Goal: Information Seeking & Learning: Learn about a topic

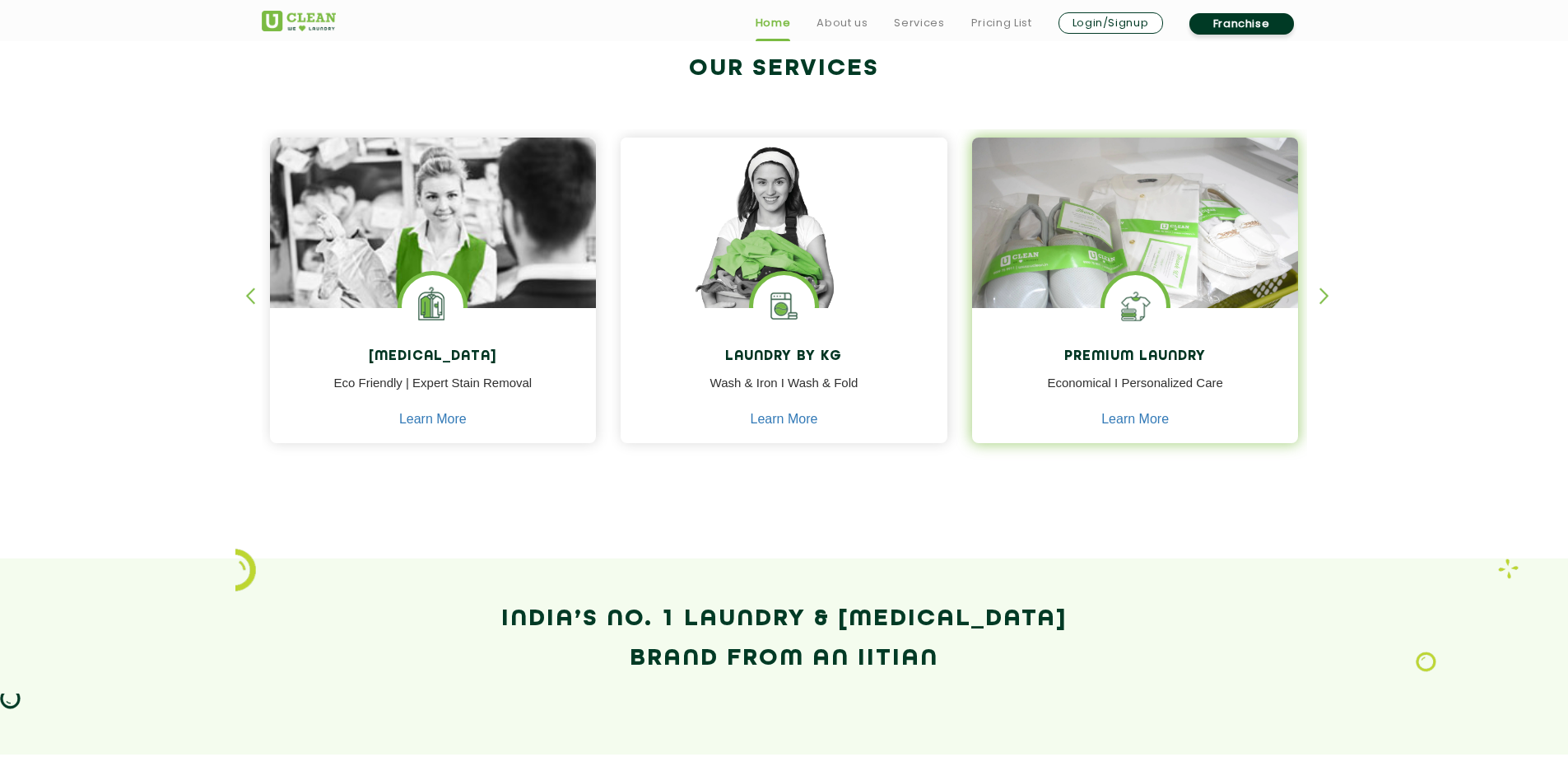
scroll to position [658, 0]
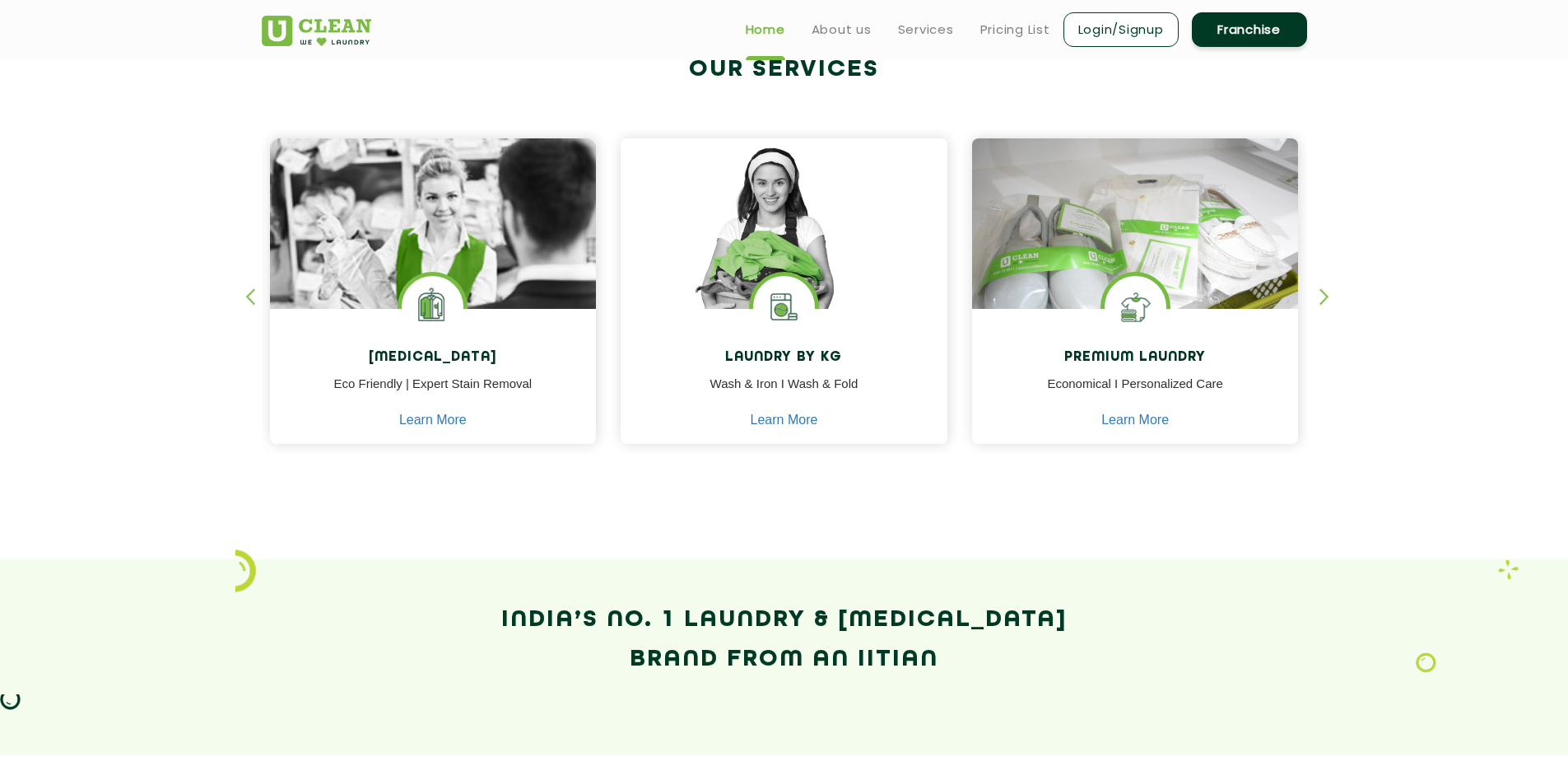
click at [1317, 297] on div "[MEDICAL_DATA] Eco Friendly | Expert Stain Removal Learn More [MEDICAL_DATA] Ec…" at bounding box center [784, 277] width 1070 height 408
click at [1327, 289] on div "button" at bounding box center [1332, 311] width 25 height 46
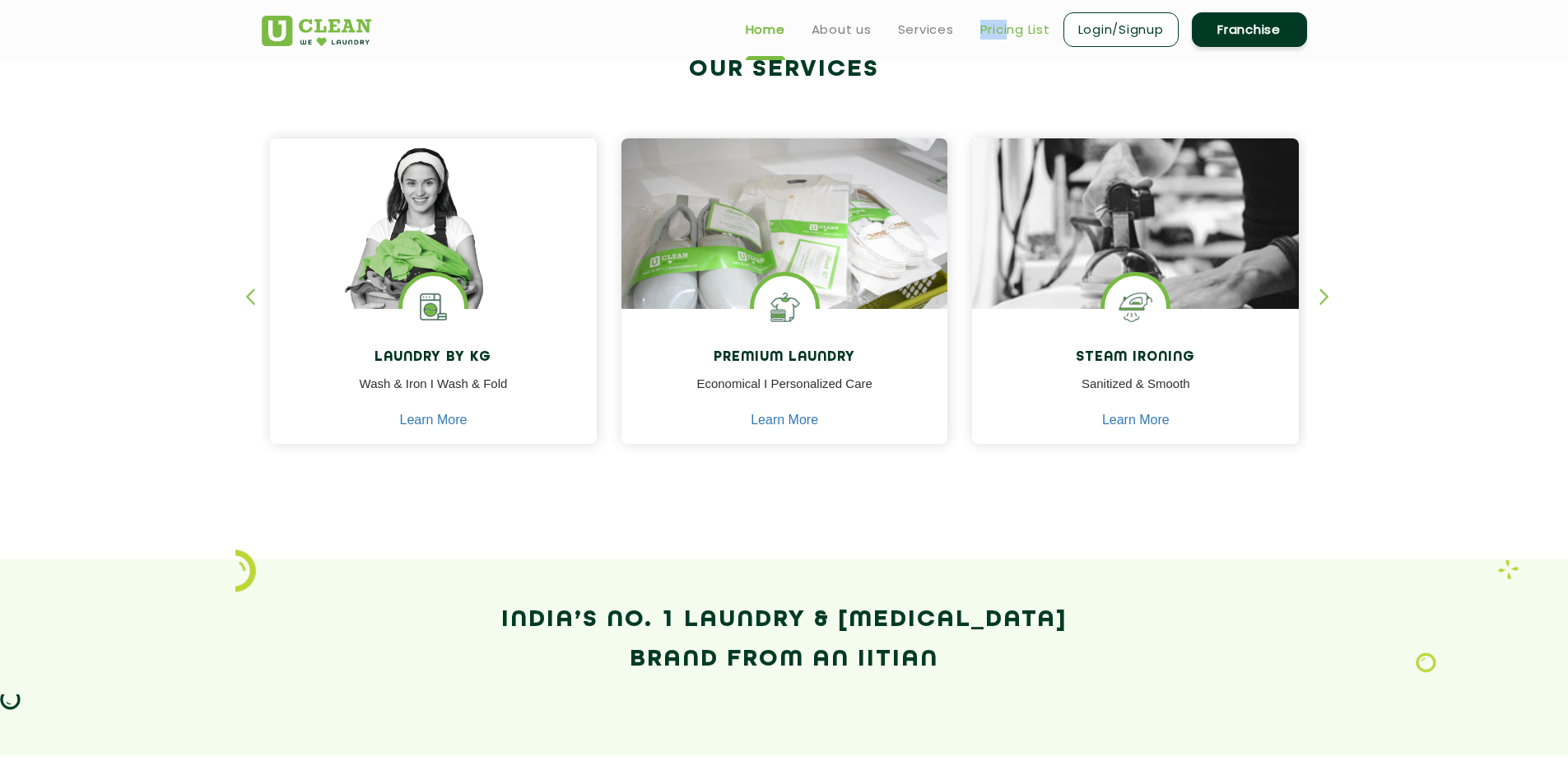
click at [1009, 24] on li "Pricing List" at bounding box center [1014, 29] width 70 height 20
click at [1011, 33] on link "Pricing List" at bounding box center [1014, 29] width 70 height 20
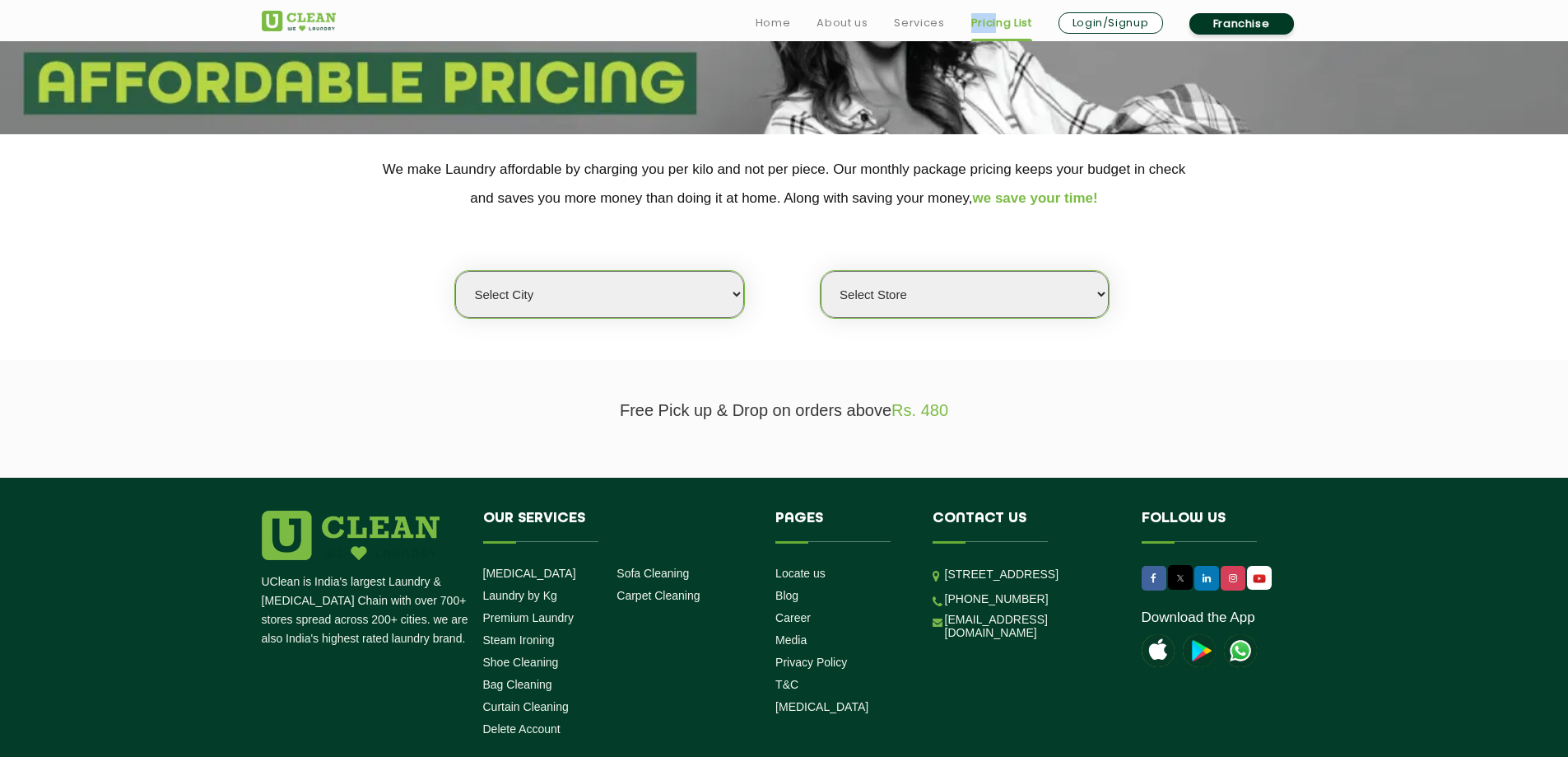
scroll to position [247, 0]
click at [624, 294] on select "Select city [GEOGRAPHIC_DATA] [GEOGRAPHIC_DATA] [GEOGRAPHIC_DATA] [GEOGRAPHIC_D…" at bounding box center [599, 293] width 288 height 47
click at [726, 287] on select "Select city [GEOGRAPHIC_DATA] [GEOGRAPHIC_DATA] [GEOGRAPHIC_DATA] [GEOGRAPHIC_D…" at bounding box center [599, 293] width 288 height 47
select select "12"
click at [455, 270] on select "Select city [GEOGRAPHIC_DATA] [GEOGRAPHIC_DATA] [GEOGRAPHIC_DATA] [GEOGRAPHIC_D…" at bounding box center [599, 293] width 288 height 47
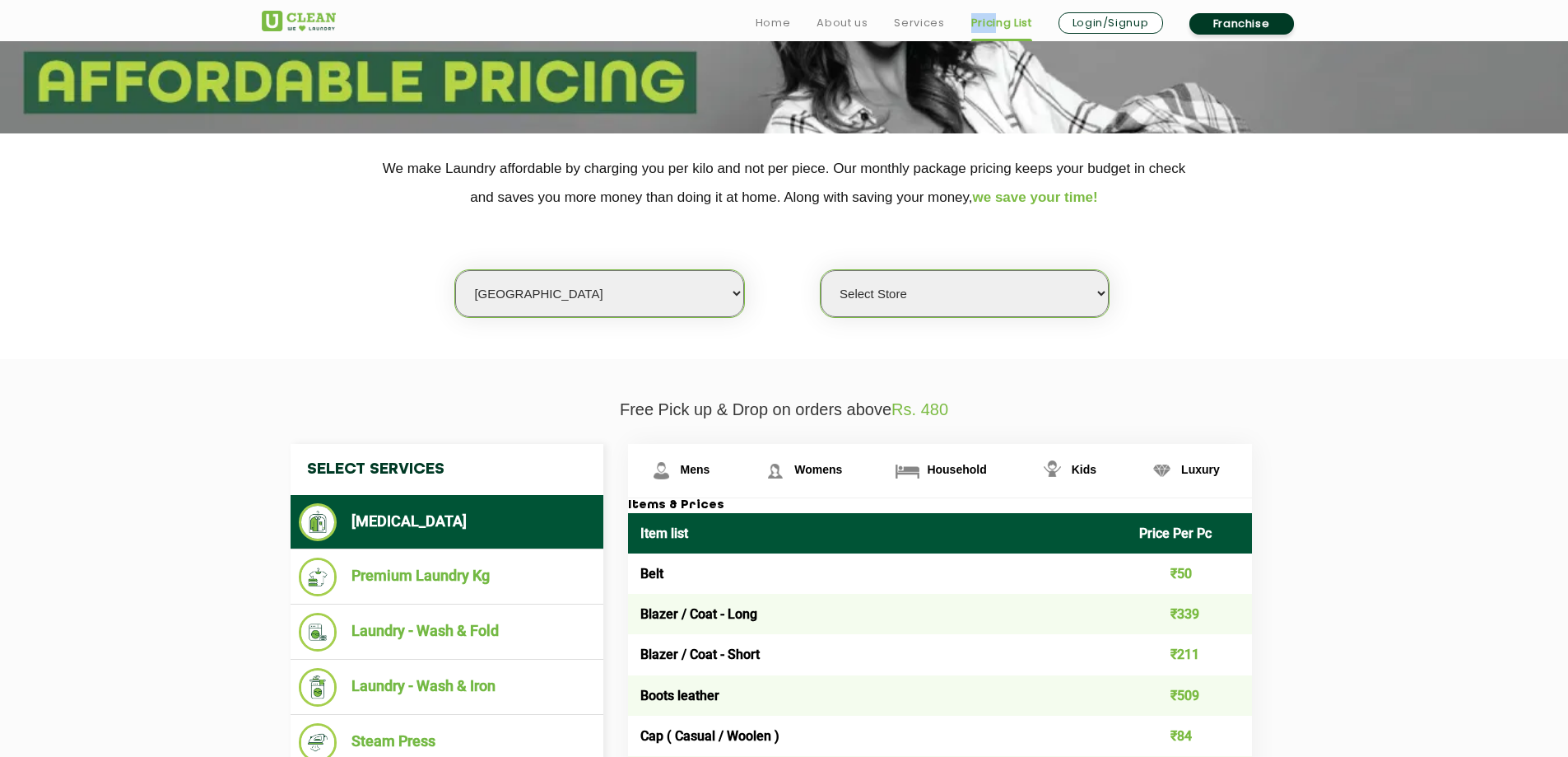
click at [932, 291] on select "Select Store UClean Shivranjani" at bounding box center [965, 293] width 288 height 47
select select "25"
click at [821, 270] on select "Select Store UClean Shivranjani" at bounding box center [965, 293] width 288 height 47
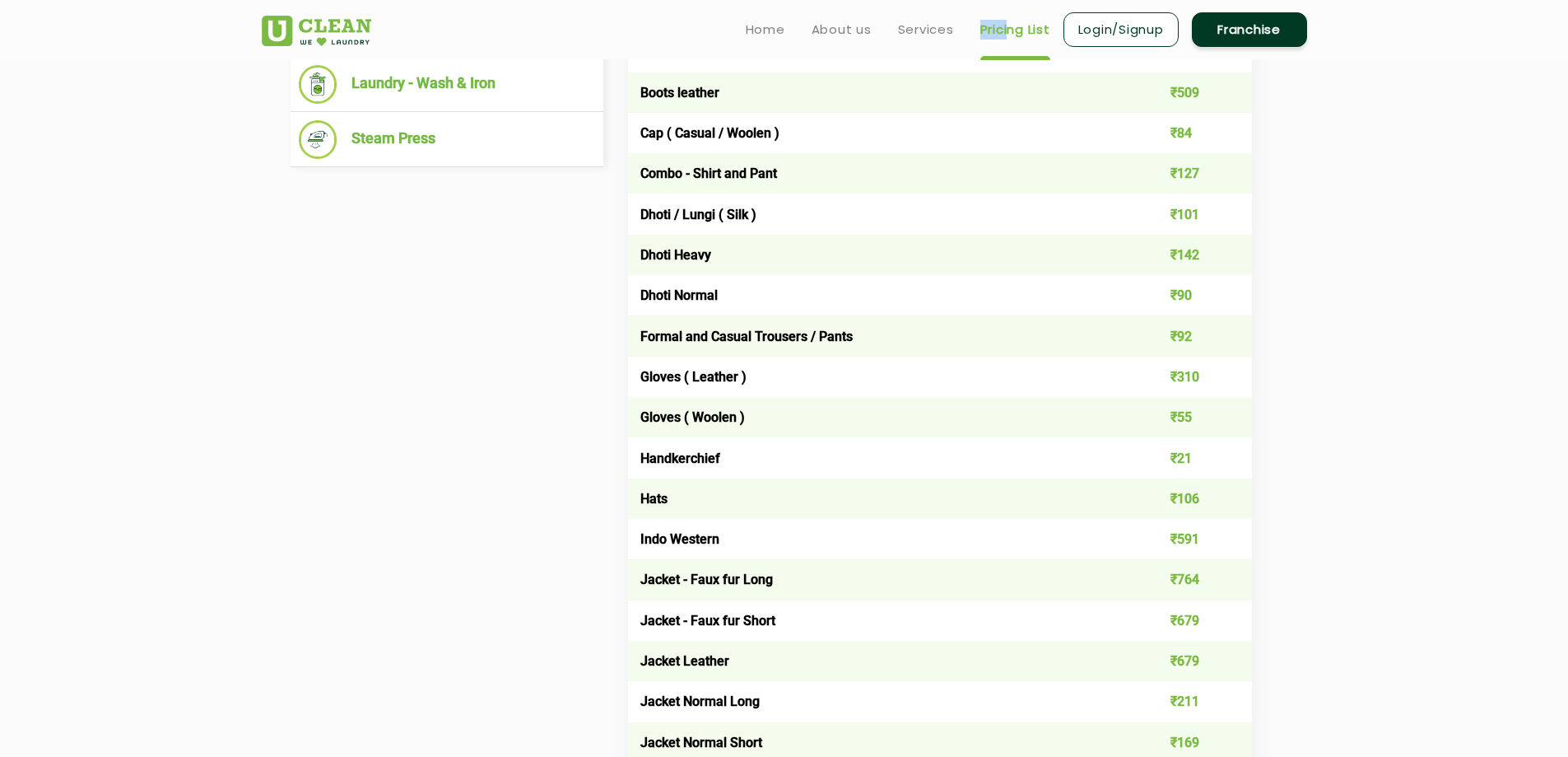
scroll to position [576, 0]
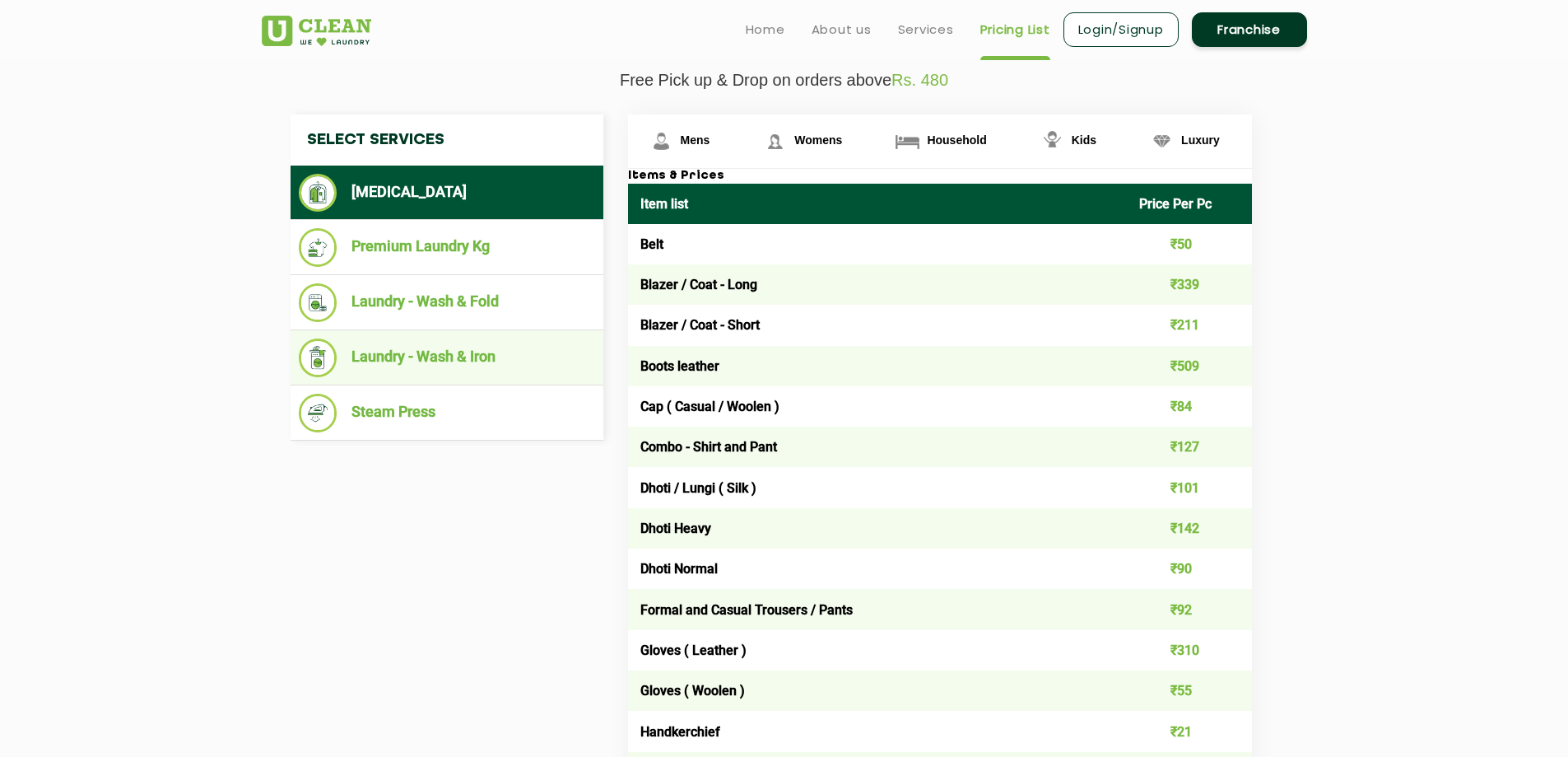
click at [553, 353] on li "Laundry - Wash & Iron" at bounding box center [447, 358] width 296 height 39
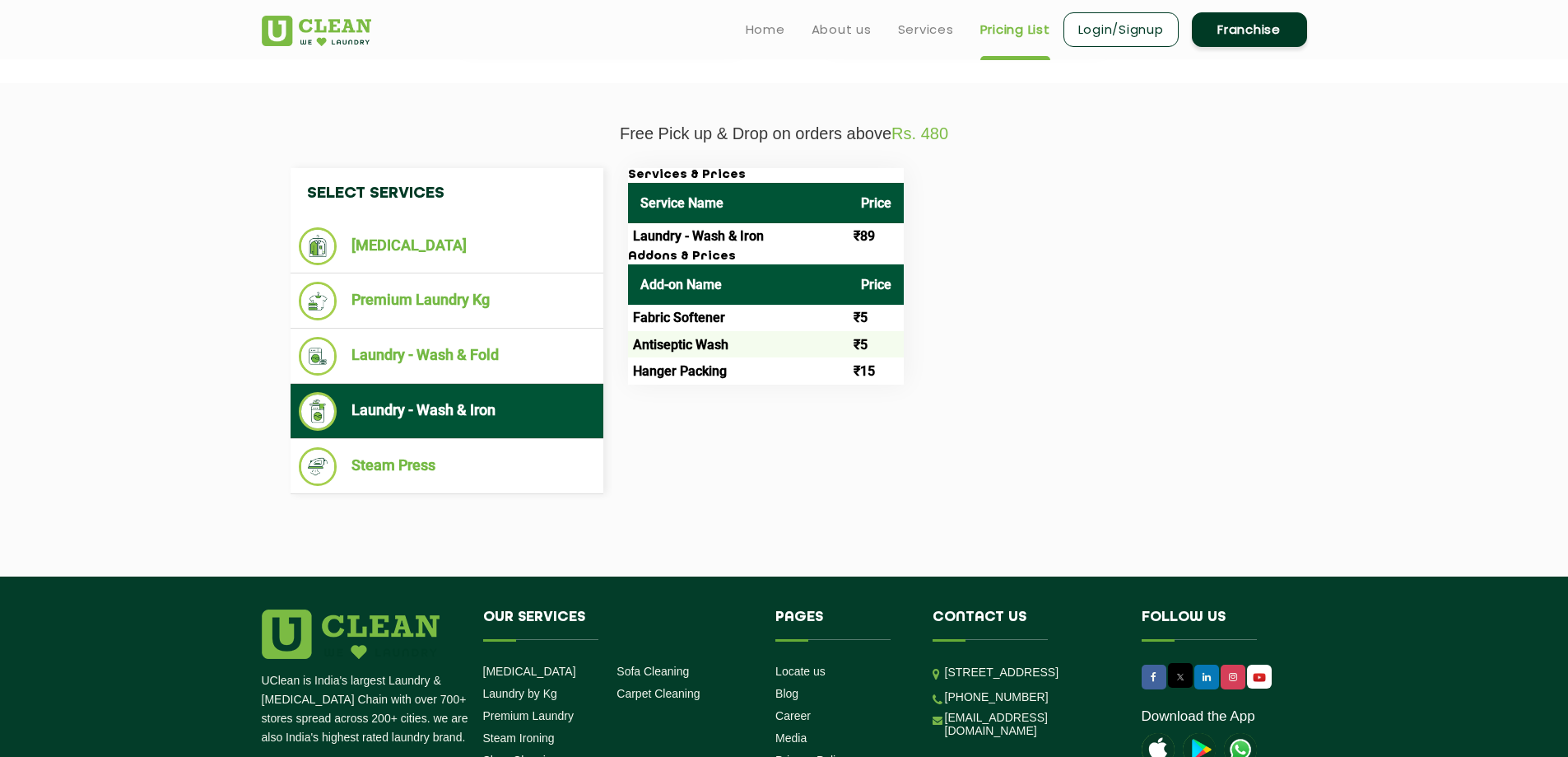
scroll to position [494, 0]
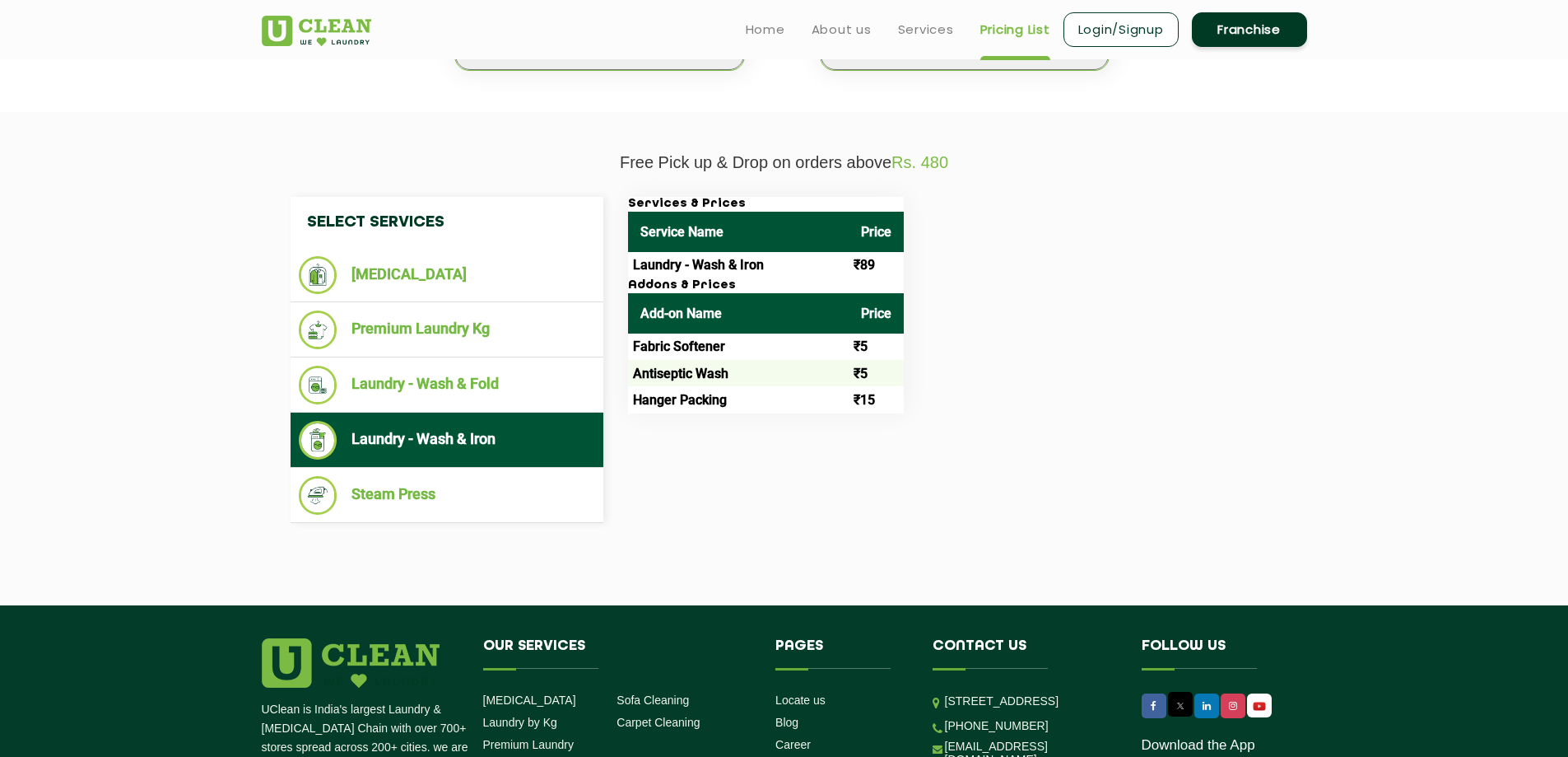
click at [688, 258] on td "Laundry - Wash & Iron" at bounding box center [738, 265] width 221 height 26
click at [838, 286] on h3 "Addons & Prices" at bounding box center [766, 286] width 275 height 15
click at [750, 268] on td "Laundry - Wash & Iron" at bounding box center [738, 265] width 221 height 26
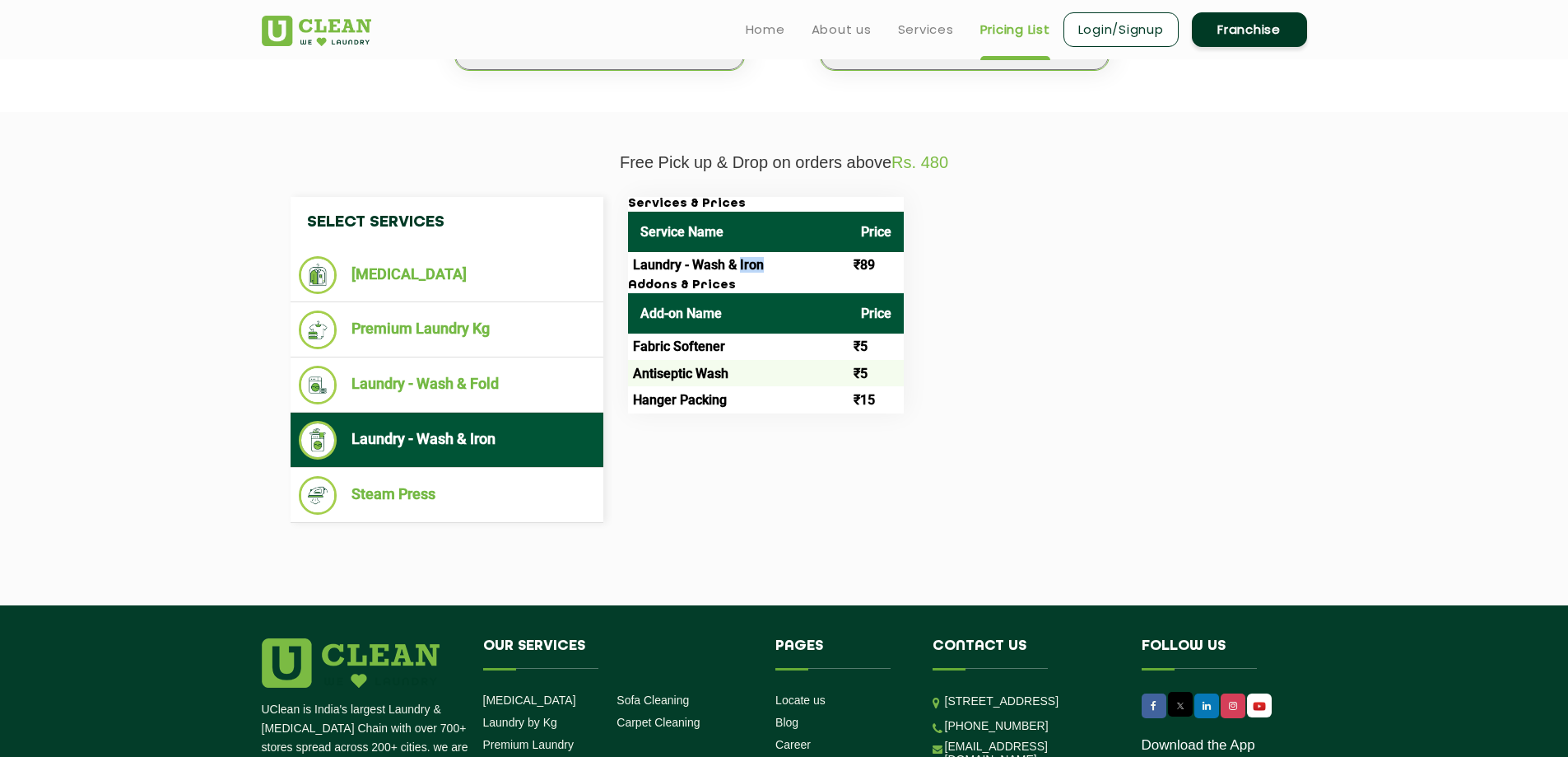
click at [750, 268] on td "Laundry - Wash & Iron" at bounding box center [738, 265] width 221 height 26
click at [825, 288] on h3 "Addons & Prices" at bounding box center [766, 286] width 275 height 15
click at [711, 260] on td "Laundry - Wash & Iron" at bounding box center [738, 265] width 221 height 26
click at [710, 260] on td "Laundry - Wash & Iron" at bounding box center [738, 265] width 221 height 26
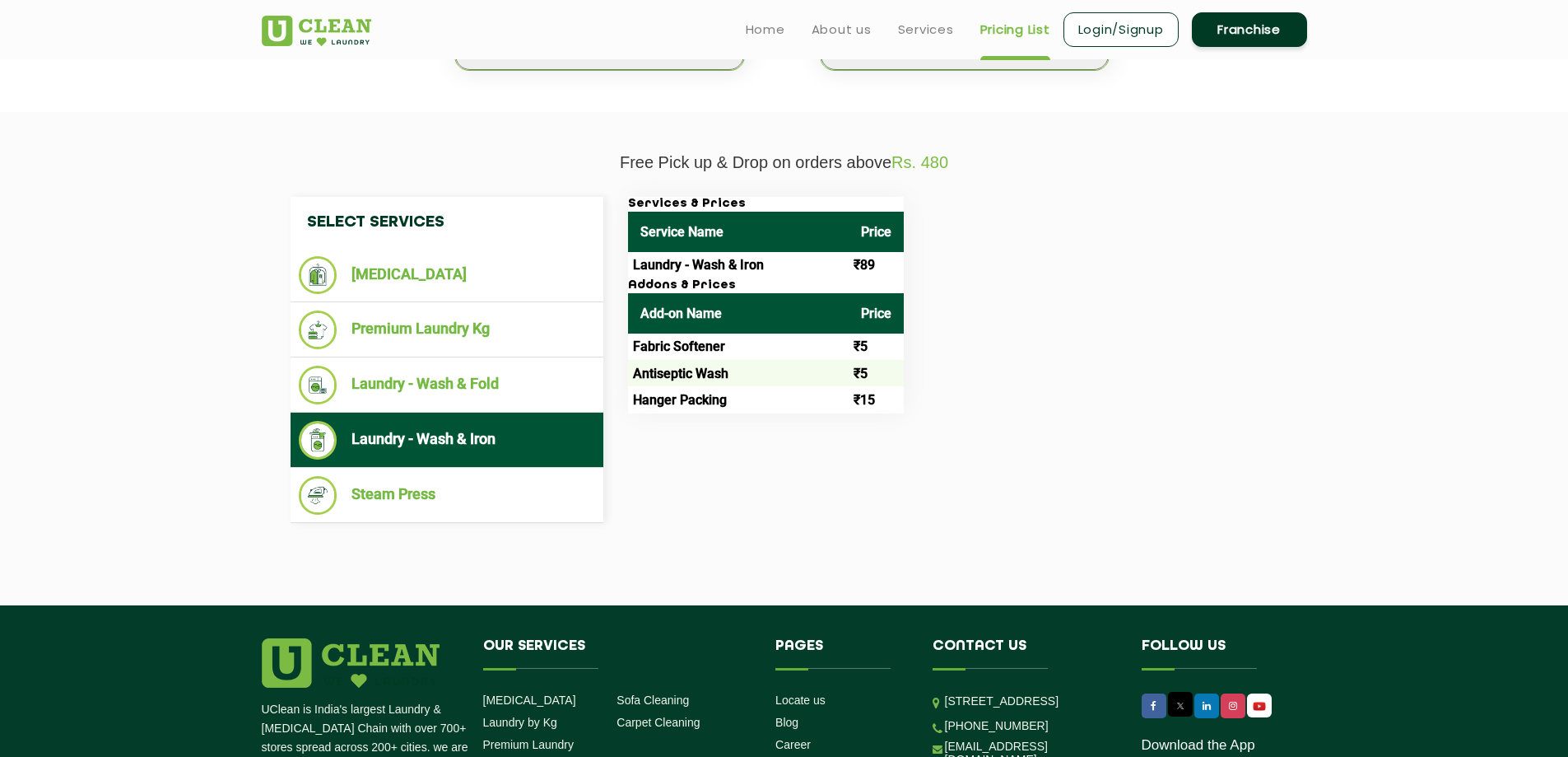
click at [796, 308] on th "Add-on Name" at bounding box center [738, 313] width 221 height 40
click at [731, 274] on td "Laundry - Wash & Iron" at bounding box center [738, 265] width 221 height 26
click at [732, 274] on td "Laundry - Wash & Iron" at bounding box center [738, 265] width 221 height 26
click at [817, 315] on th "Add-on Name" at bounding box center [738, 313] width 221 height 40
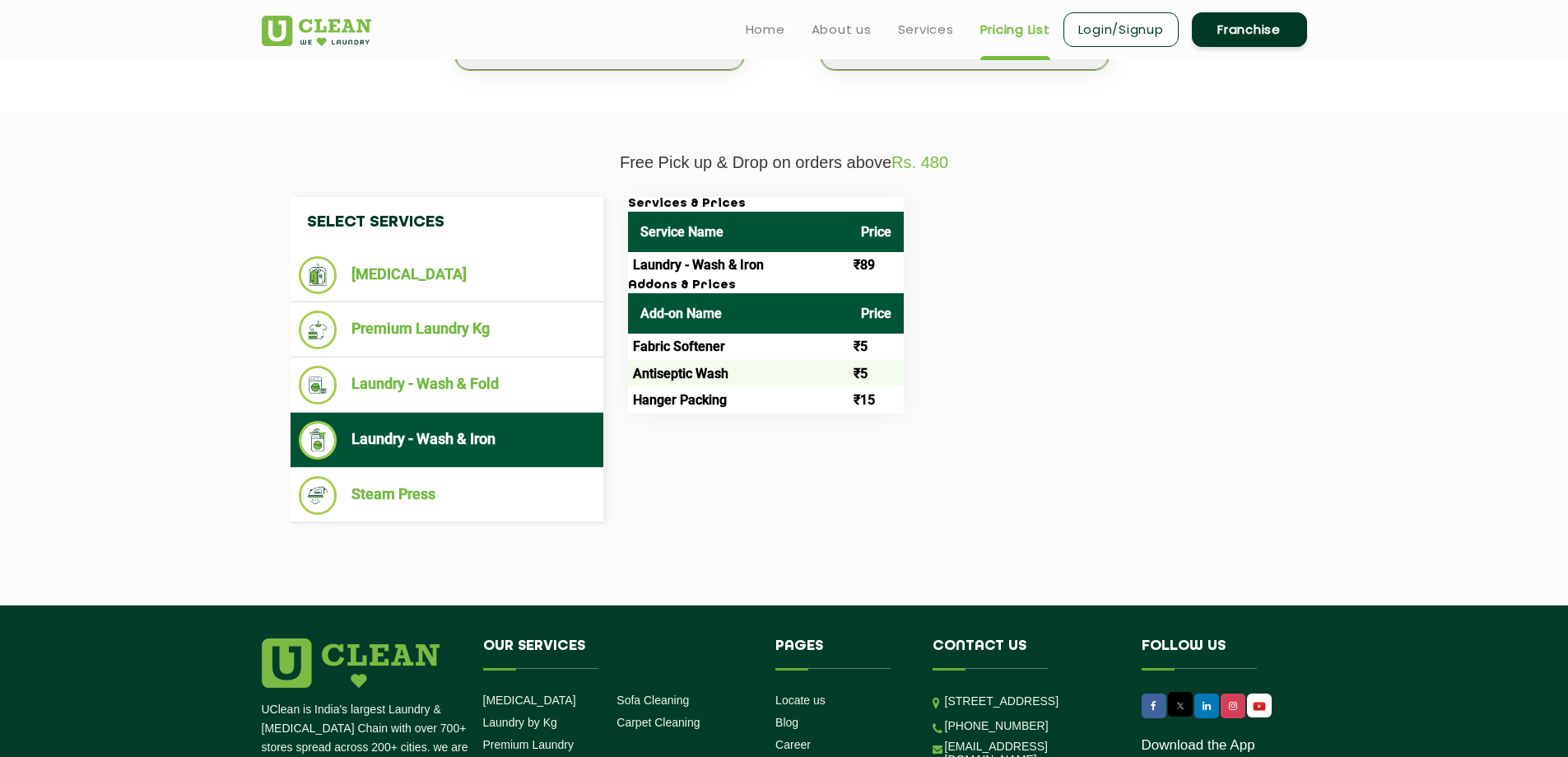
click at [738, 272] on td "Laundry - Wash & Iron" at bounding box center [738, 265] width 221 height 26
click at [809, 322] on th "Add-on Name" at bounding box center [738, 313] width 221 height 40
click at [471, 286] on li "[MEDICAL_DATA]" at bounding box center [447, 275] width 296 height 38
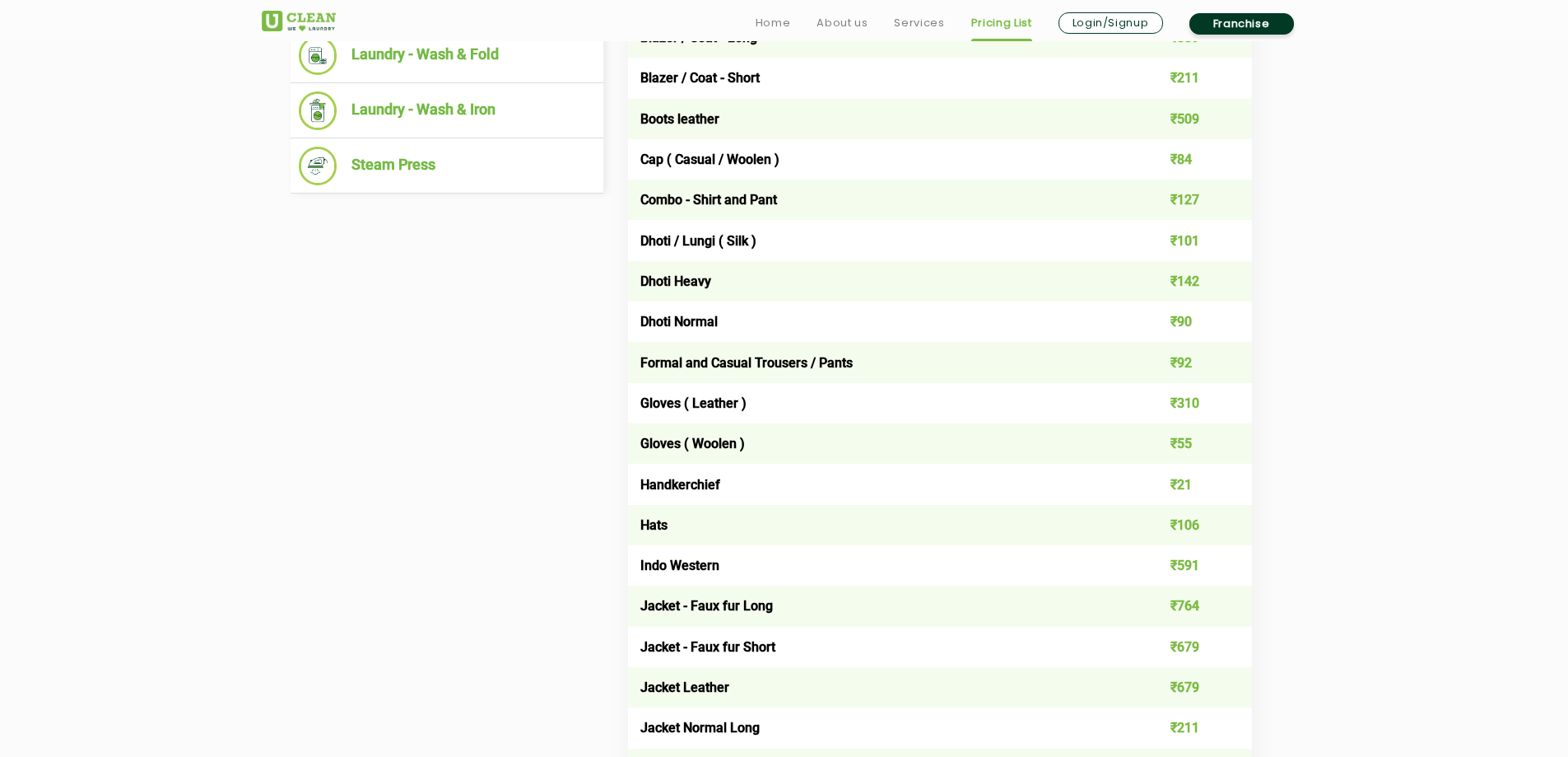
scroll to position [906, 0]
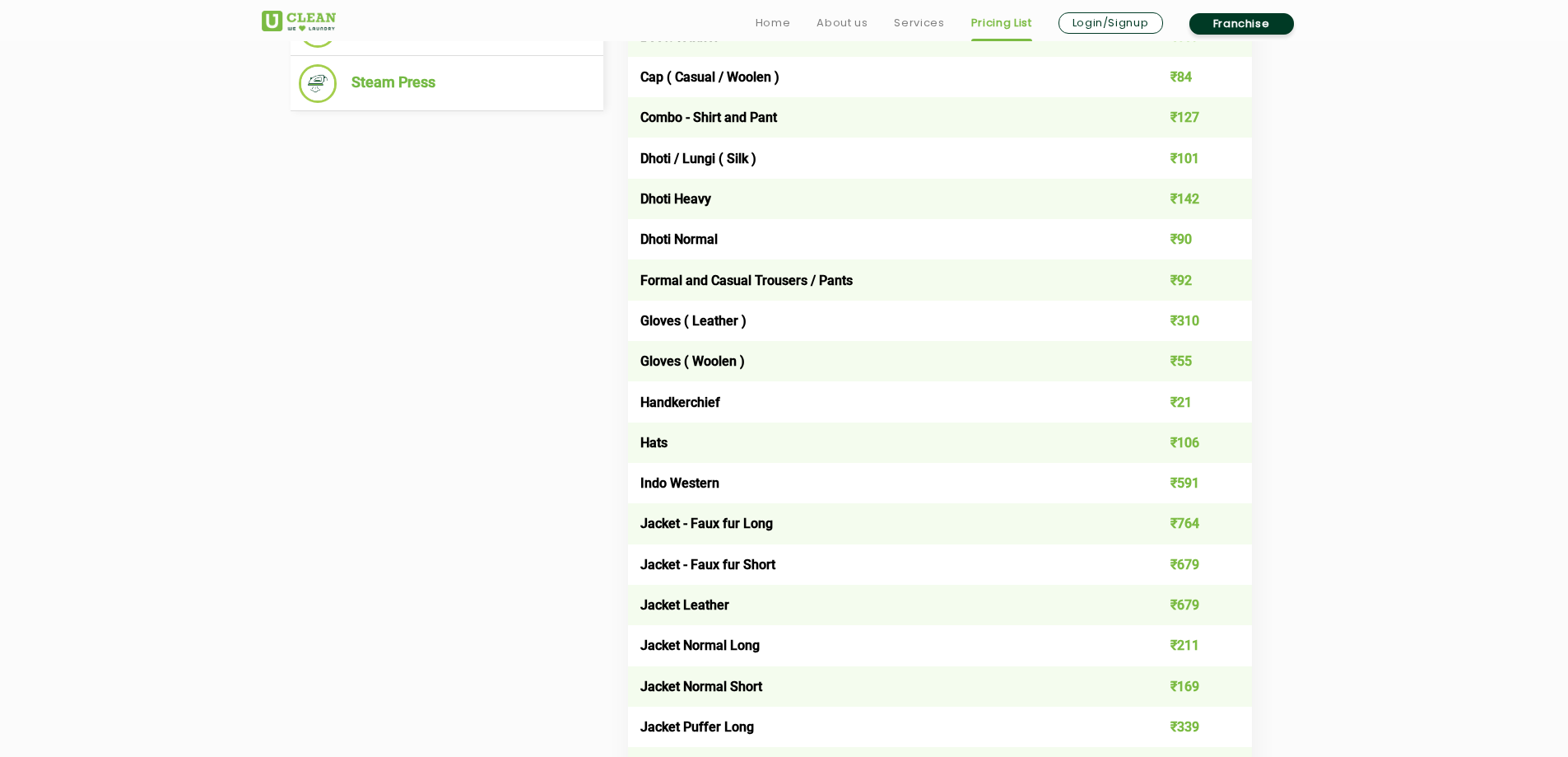
click at [1184, 281] on td "₹92" at bounding box center [1189, 279] width 125 height 40
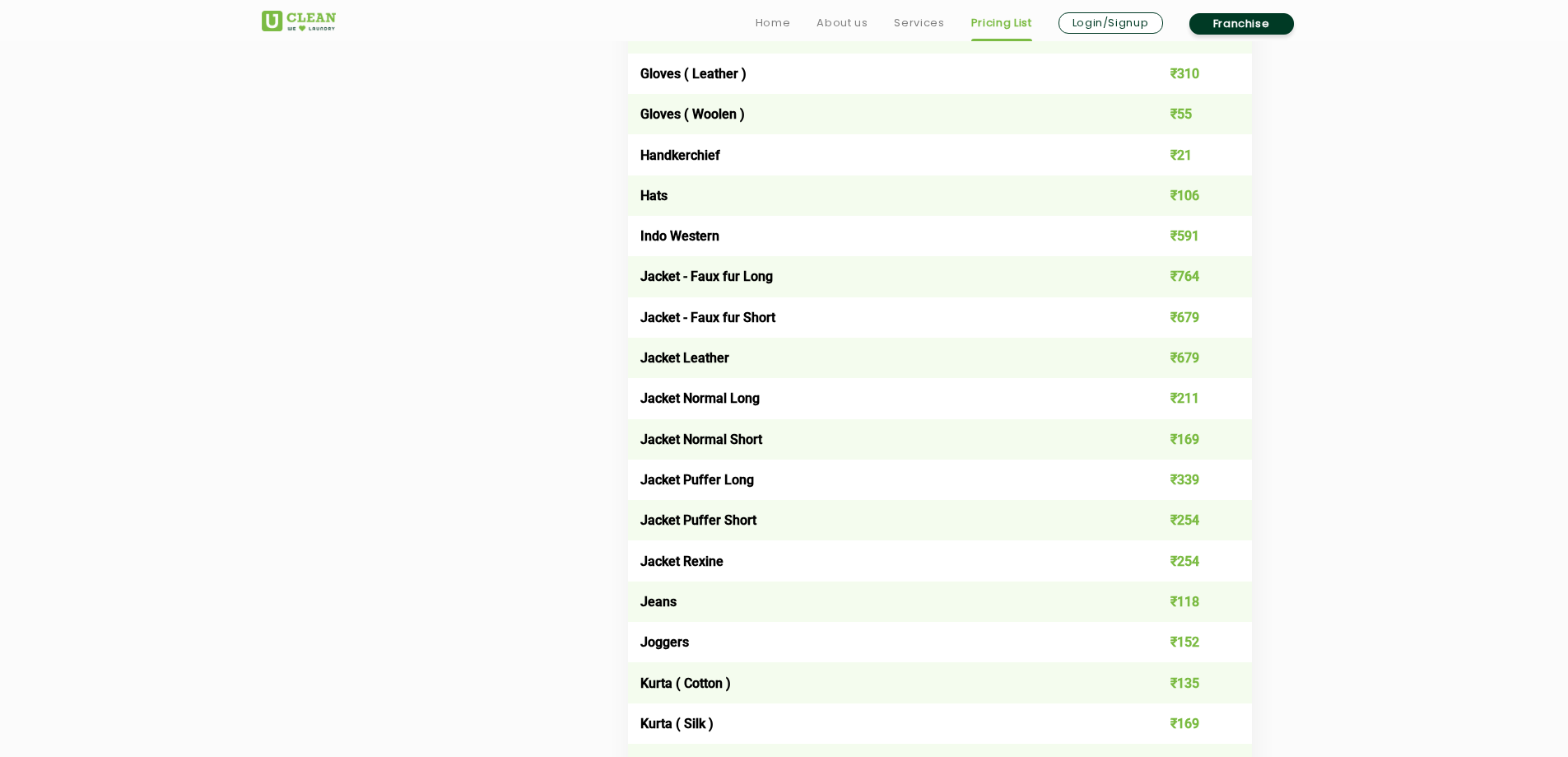
scroll to position [1236, 0]
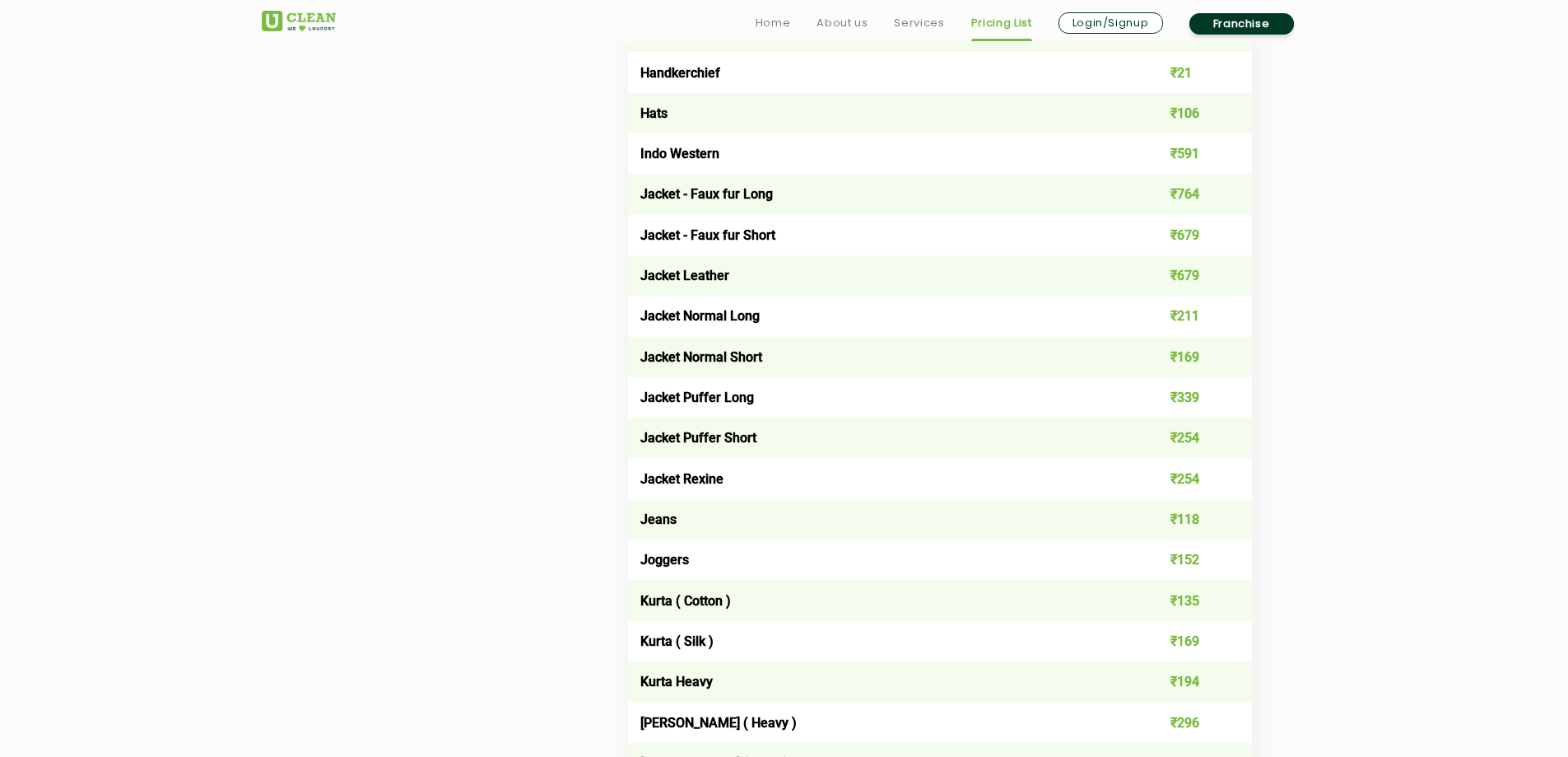
click at [1186, 238] on td "₹679" at bounding box center [1189, 235] width 125 height 40
click at [1186, 276] on td "₹679" at bounding box center [1189, 275] width 125 height 40
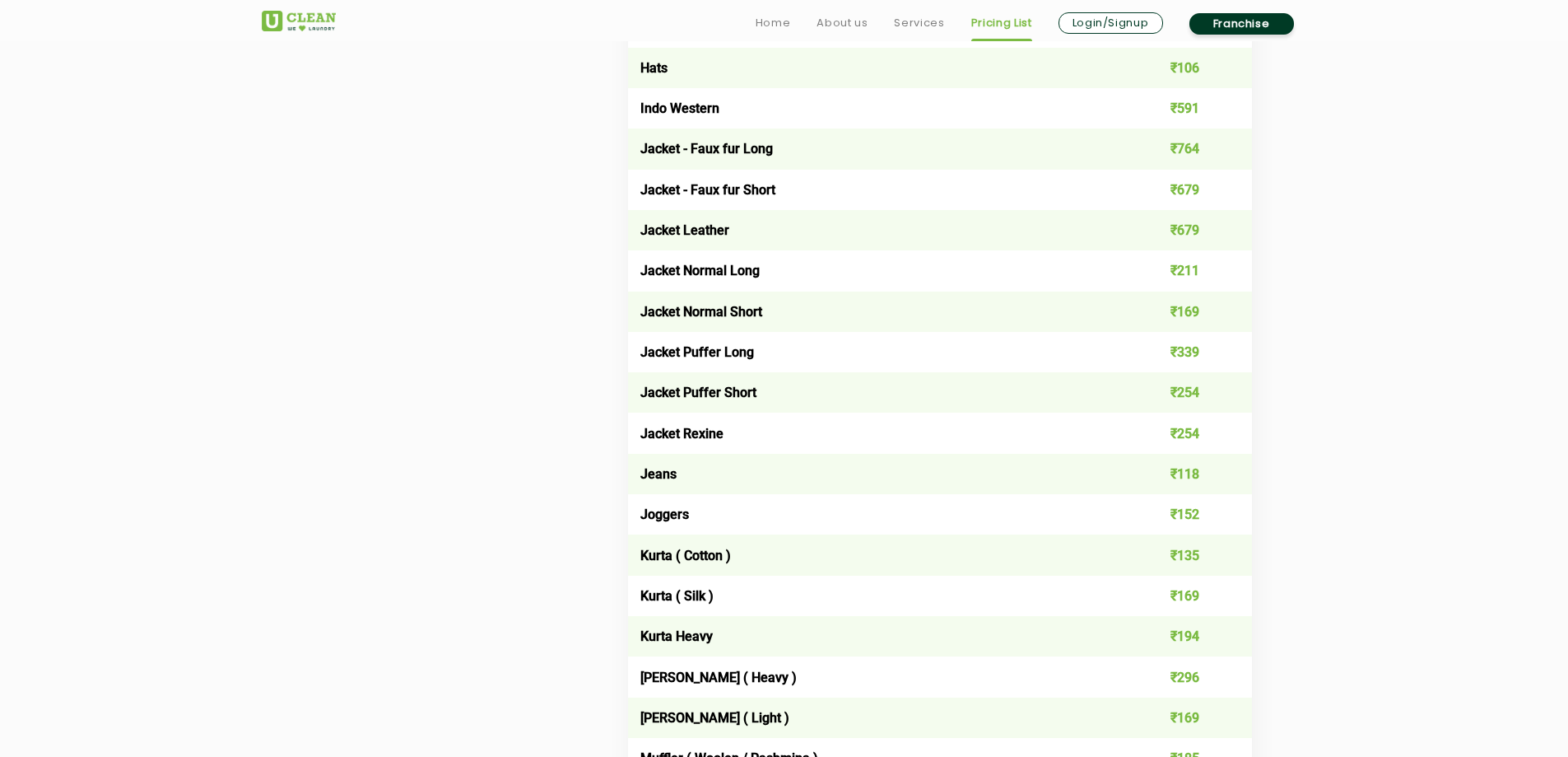
scroll to position [1318, 0]
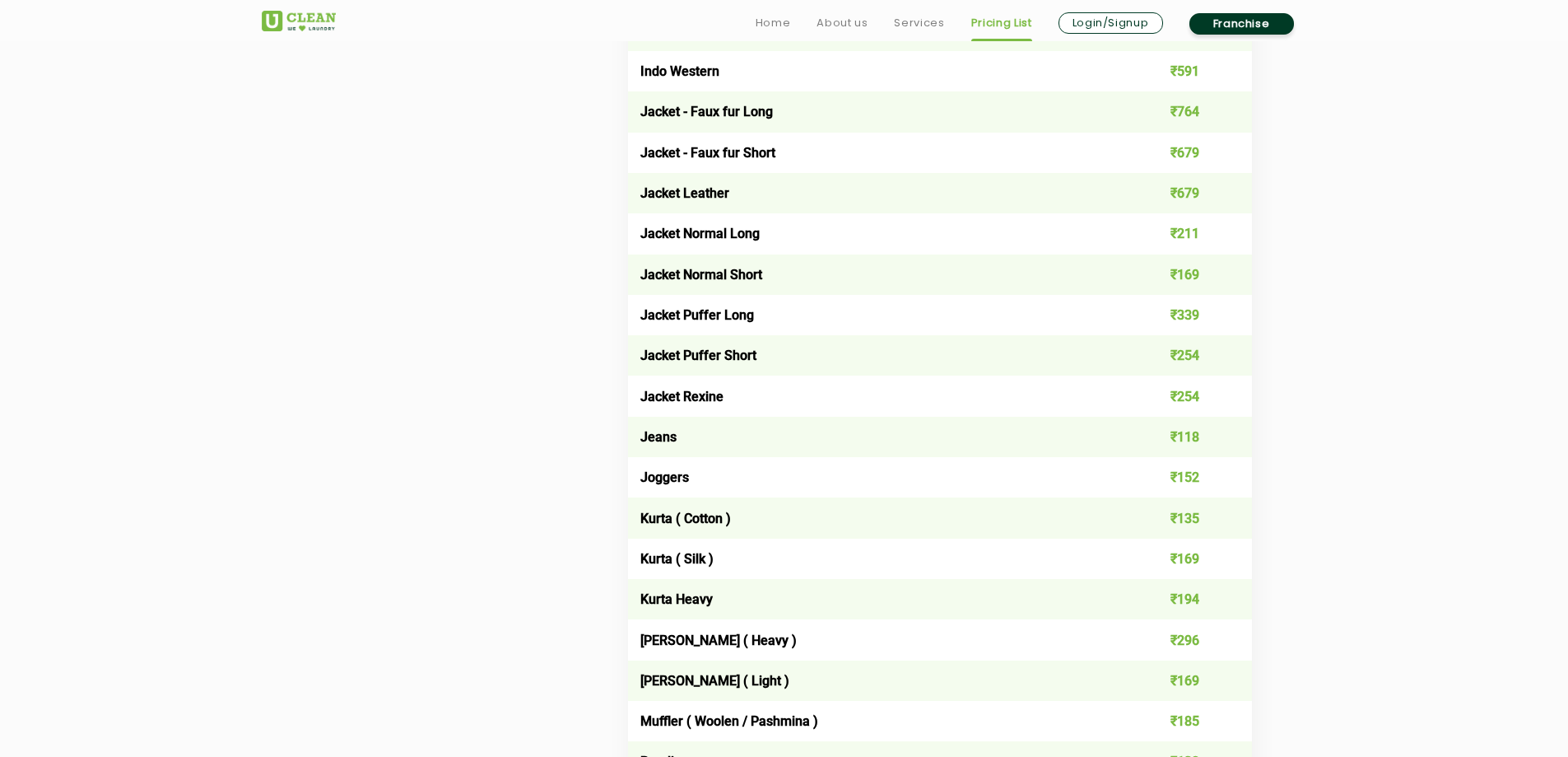
click at [1198, 198] on td "₹679" at bounding box center [1189, 193] width 125 height 40
click at [1206, 236] on td "₹211" at bounding box center [1189, 233] width 125 height 40
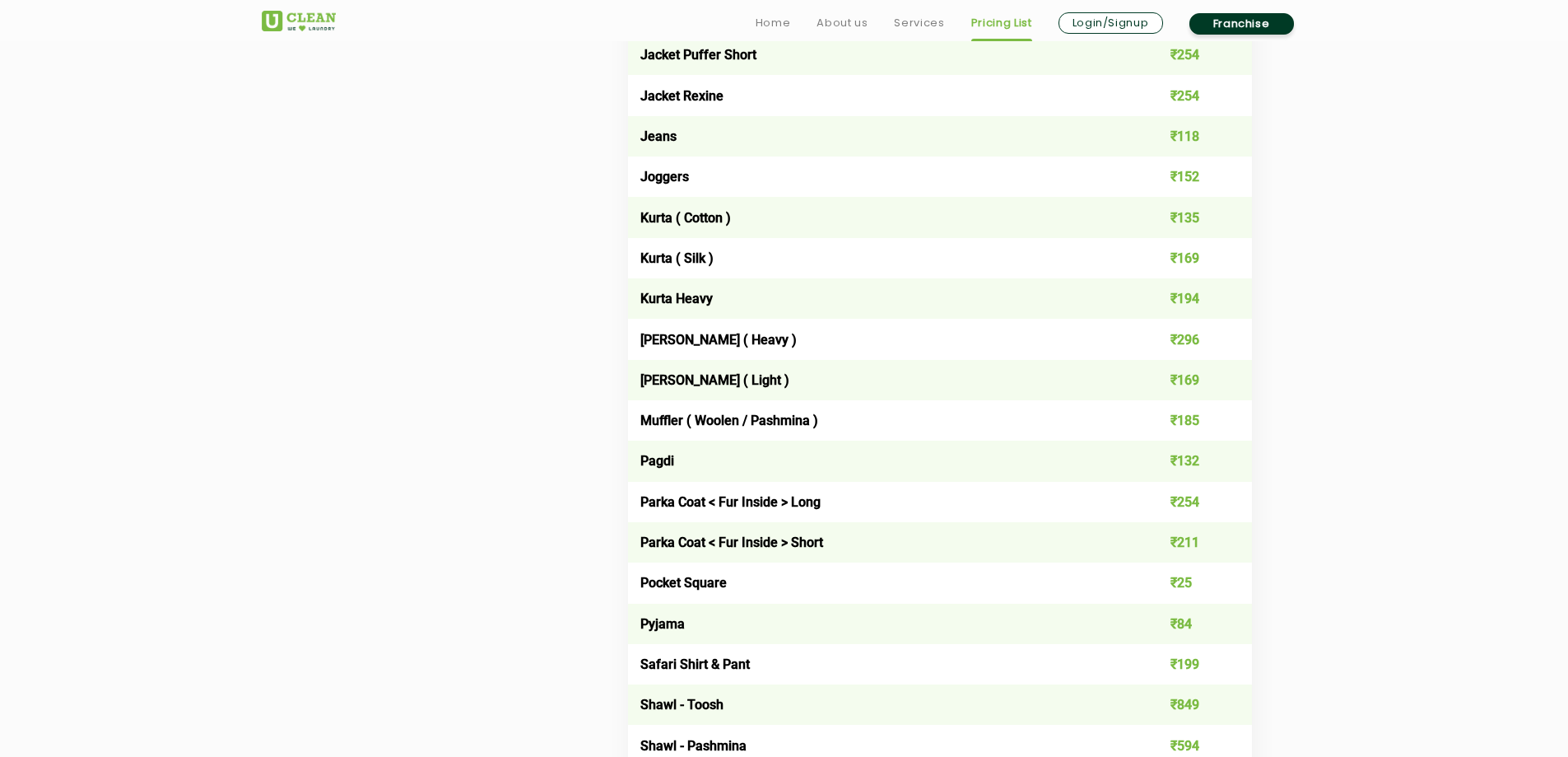
scroll to position [1647, 0]
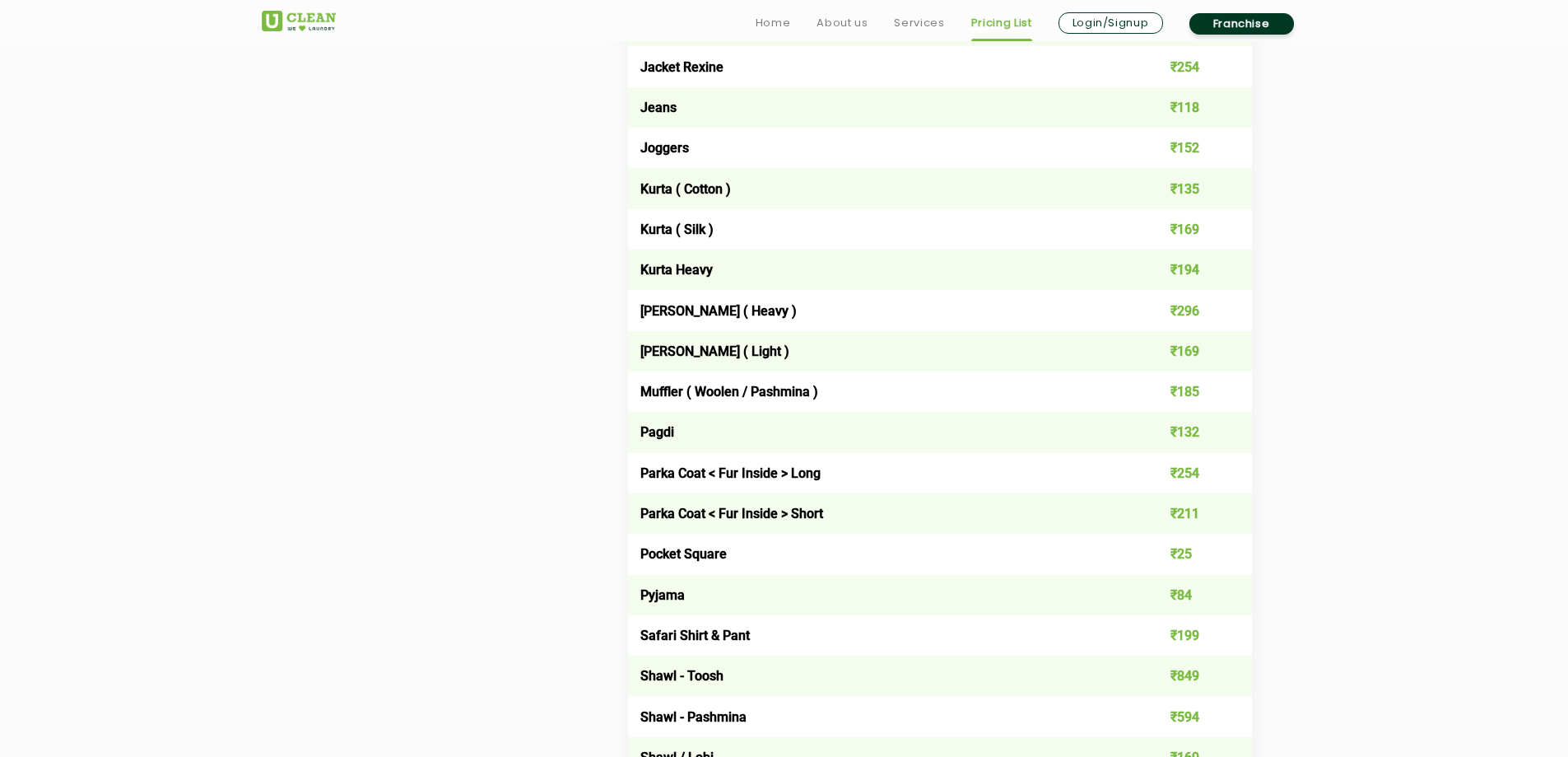
click at [1196, 194] on td "₹135" at bounding box center [1189, 187] width 125 height 40
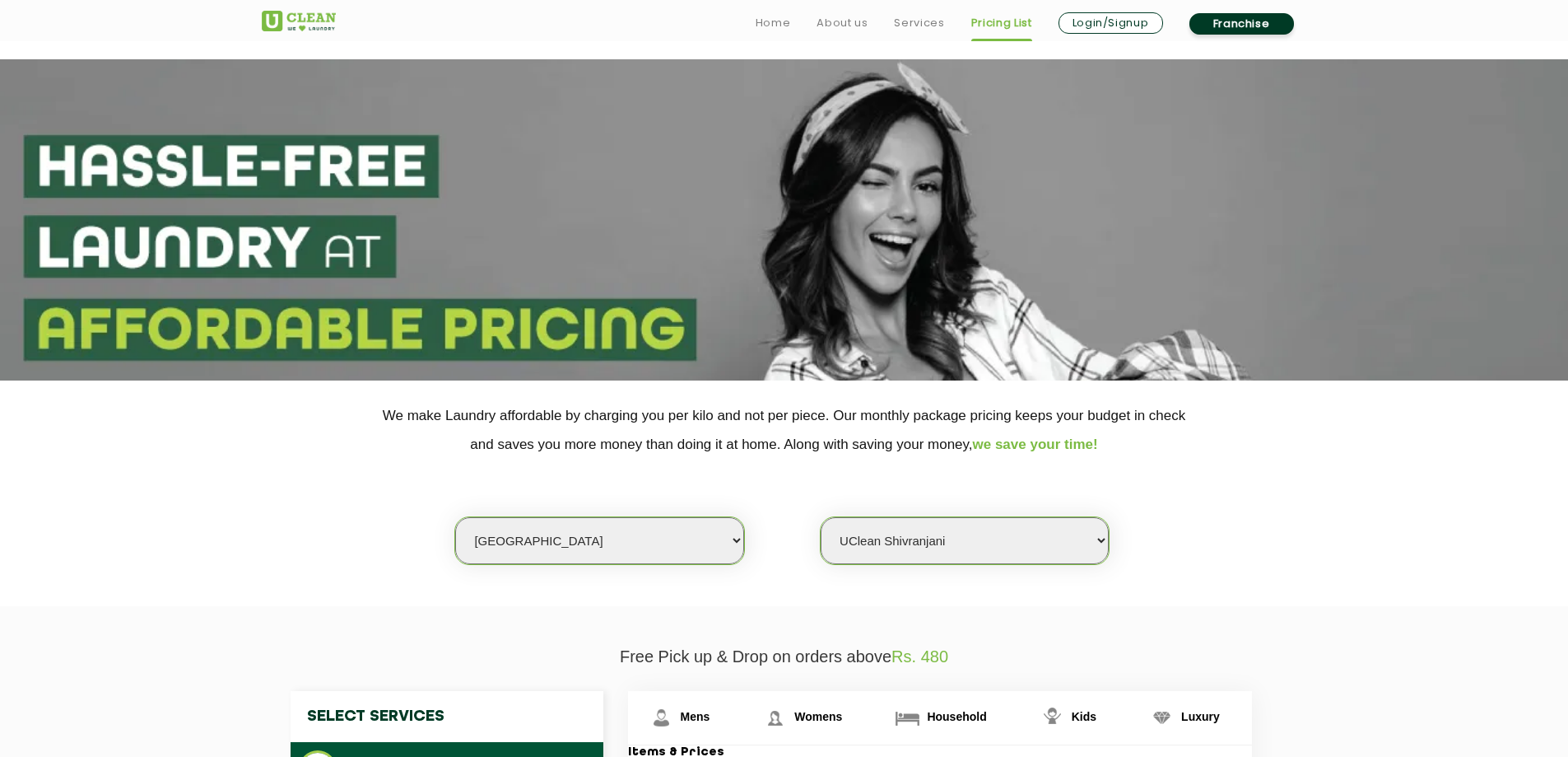
scroll to position [412, 0]
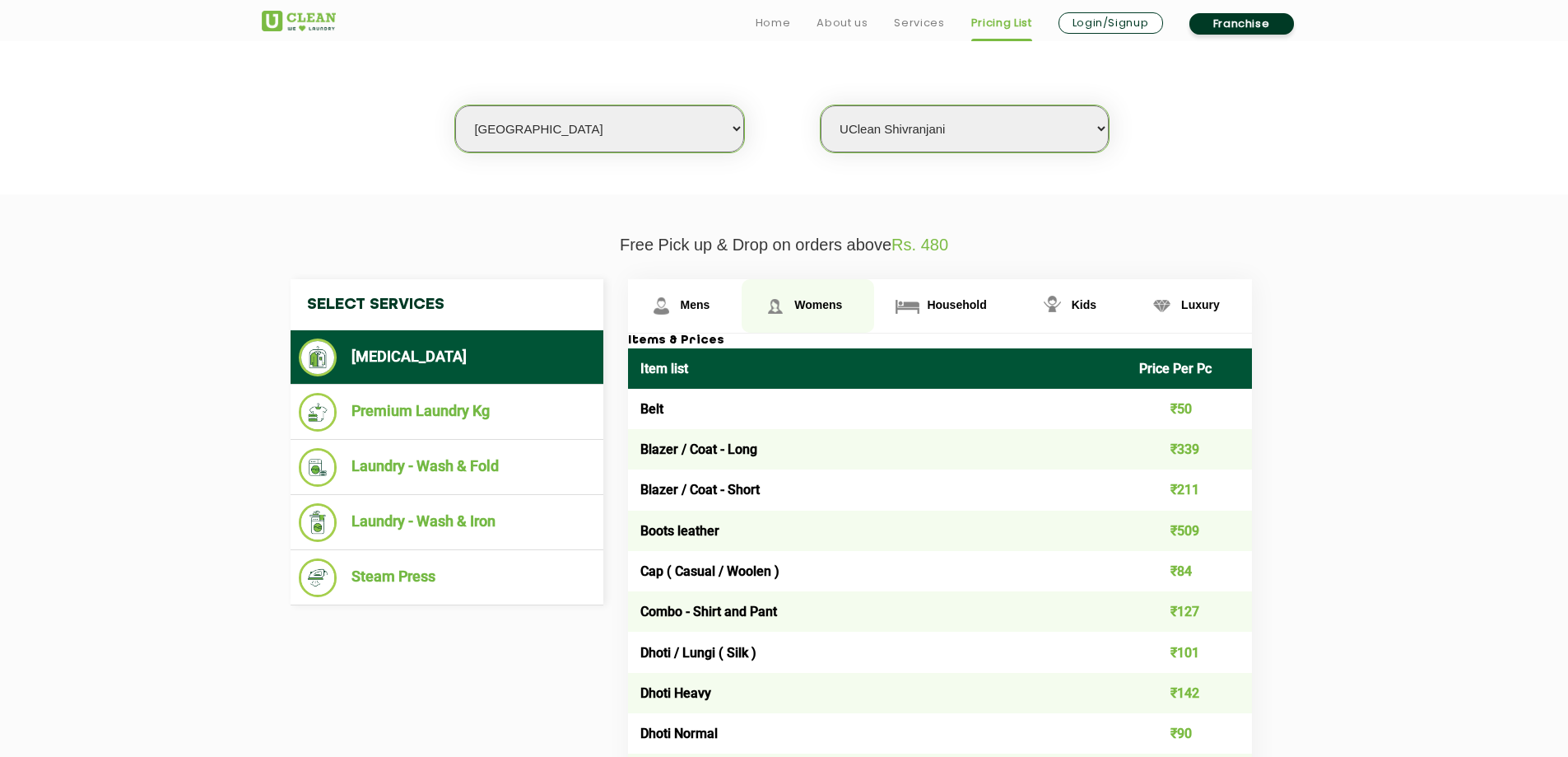
click at [710, 303] on span "Womens" at bounding box center [695, 304] width 30 height 13
click at [819, 310] on span "Womens" at bounding box center [818, 304] width 47 height 13
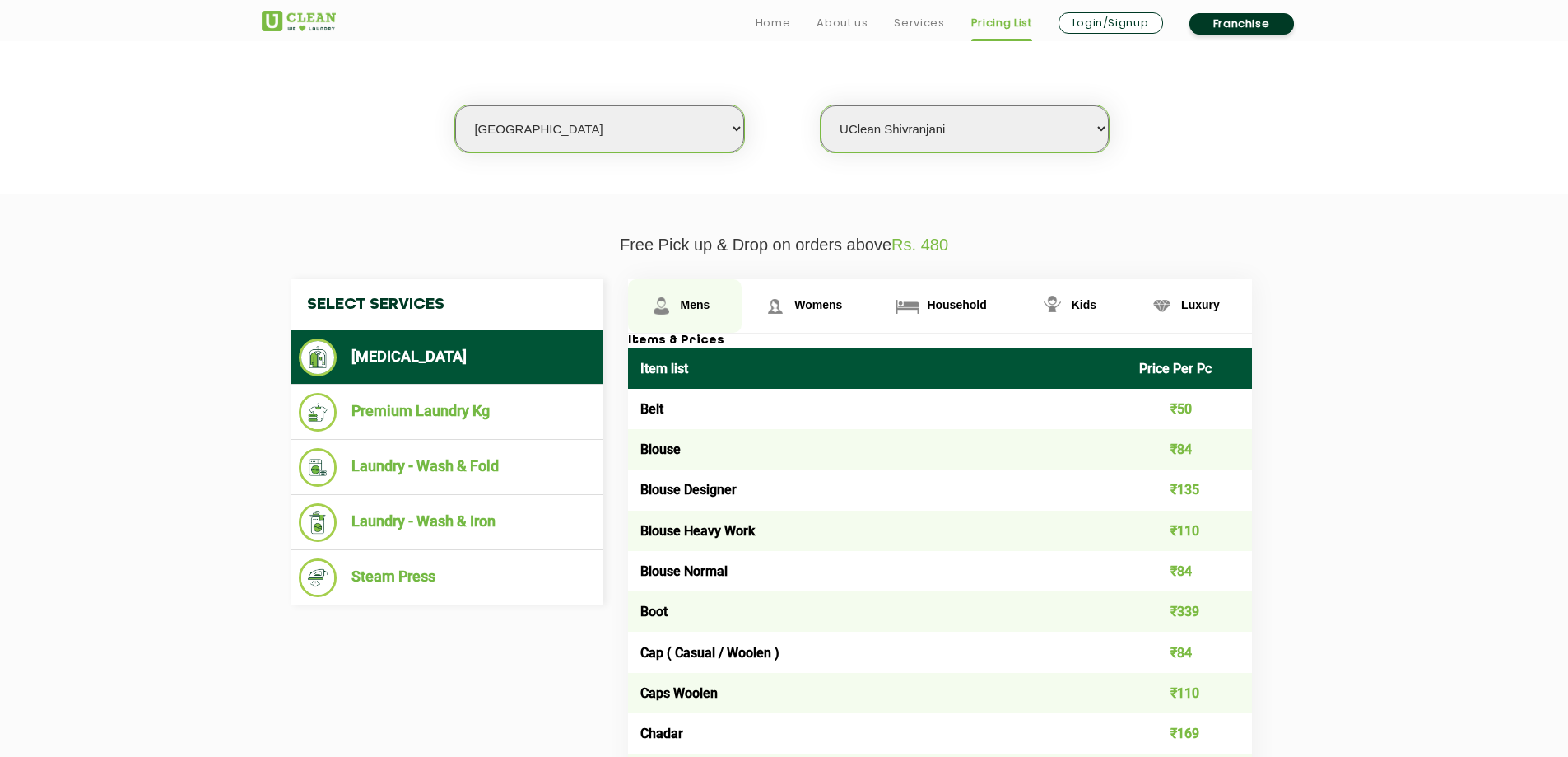
click at [684, 303] on span "Mens" at bounding box center [695, 304] width 30 height 13
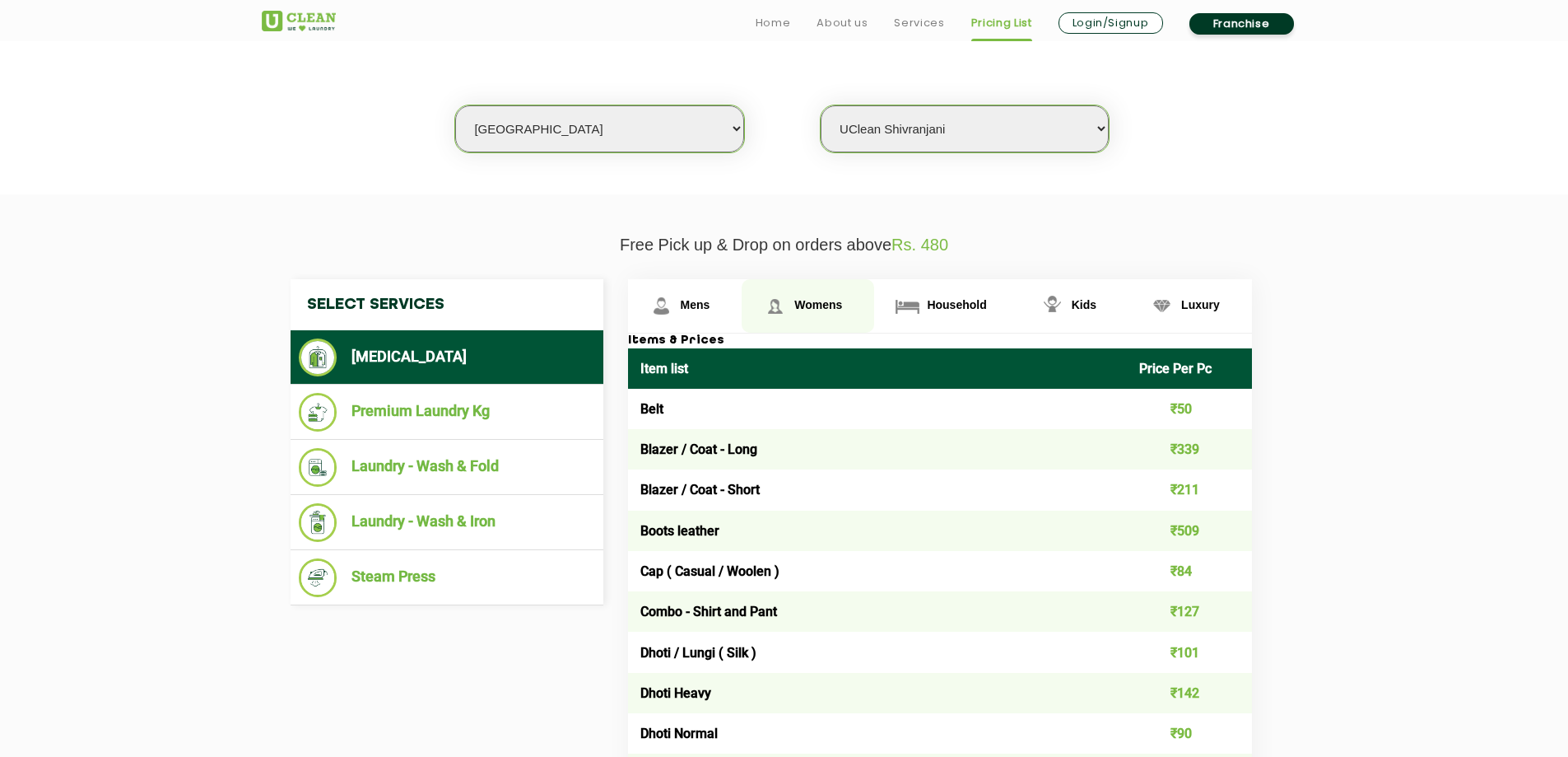
click at [743, 315] on link "Womens" at bounding box center [685, 305] width 114 height 53
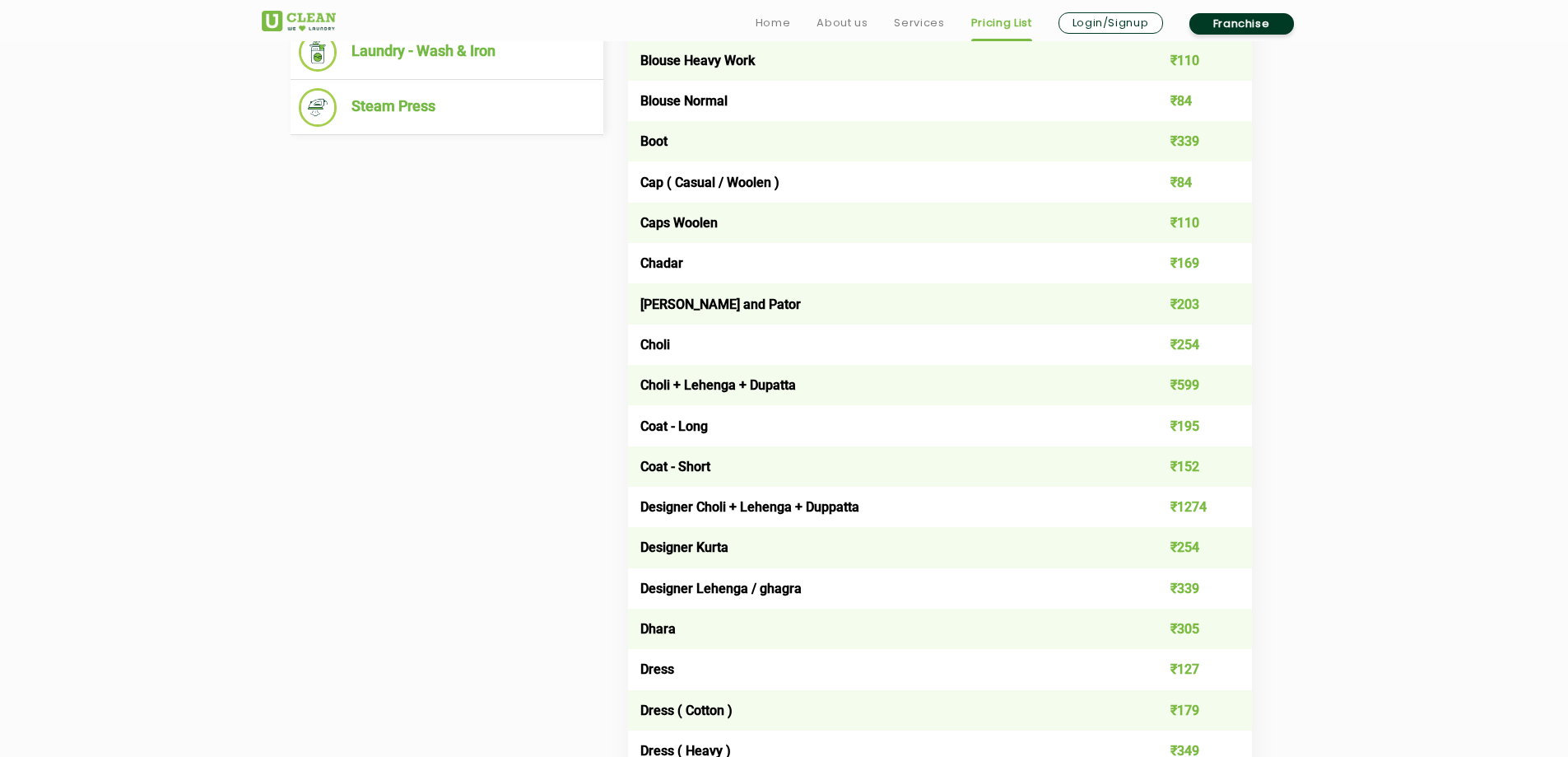
scroll to position [906, 0]
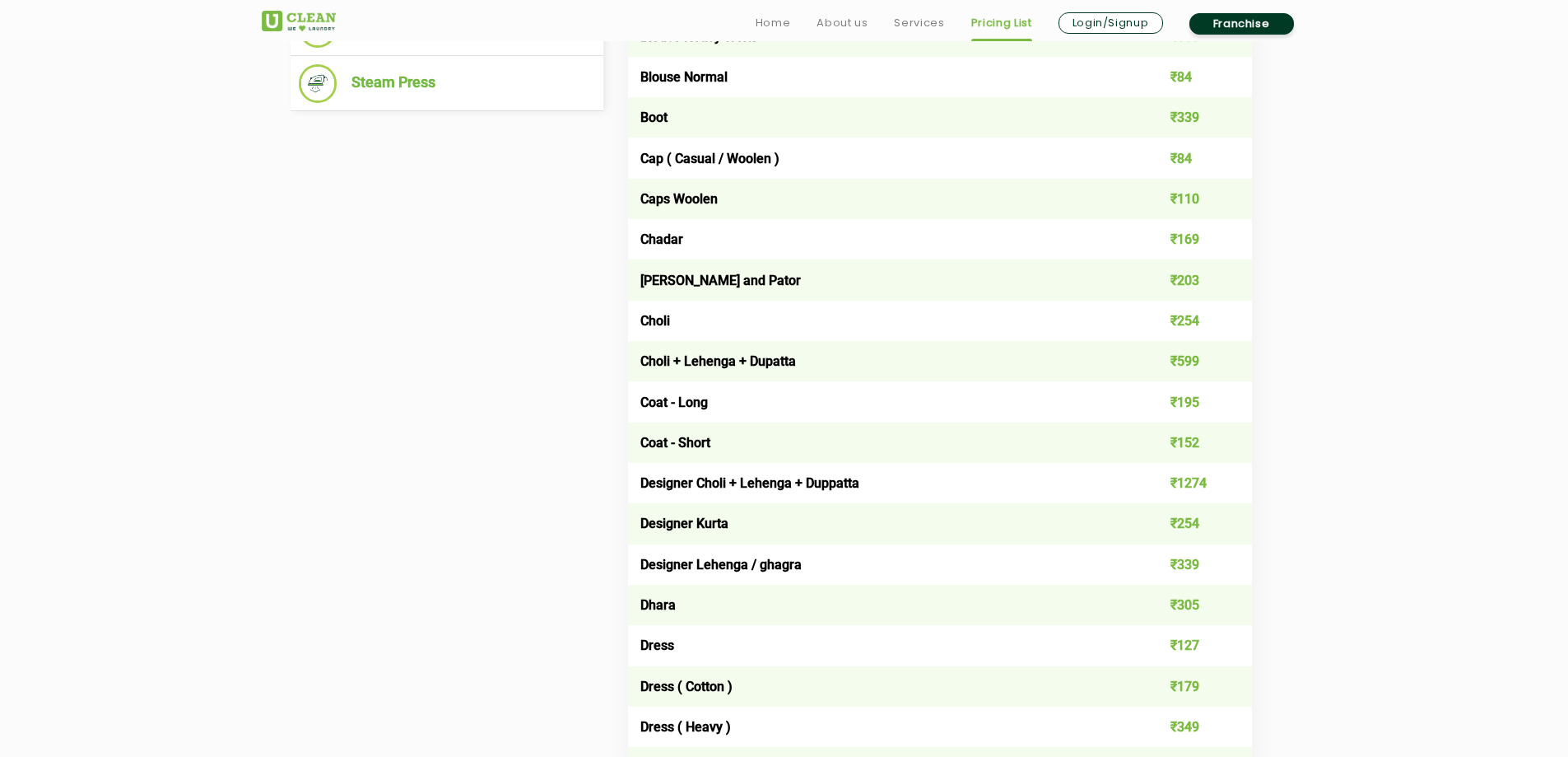
click at [1187, 364] on td "₹599" at bounding box center [1189, 360] width 125 height 40
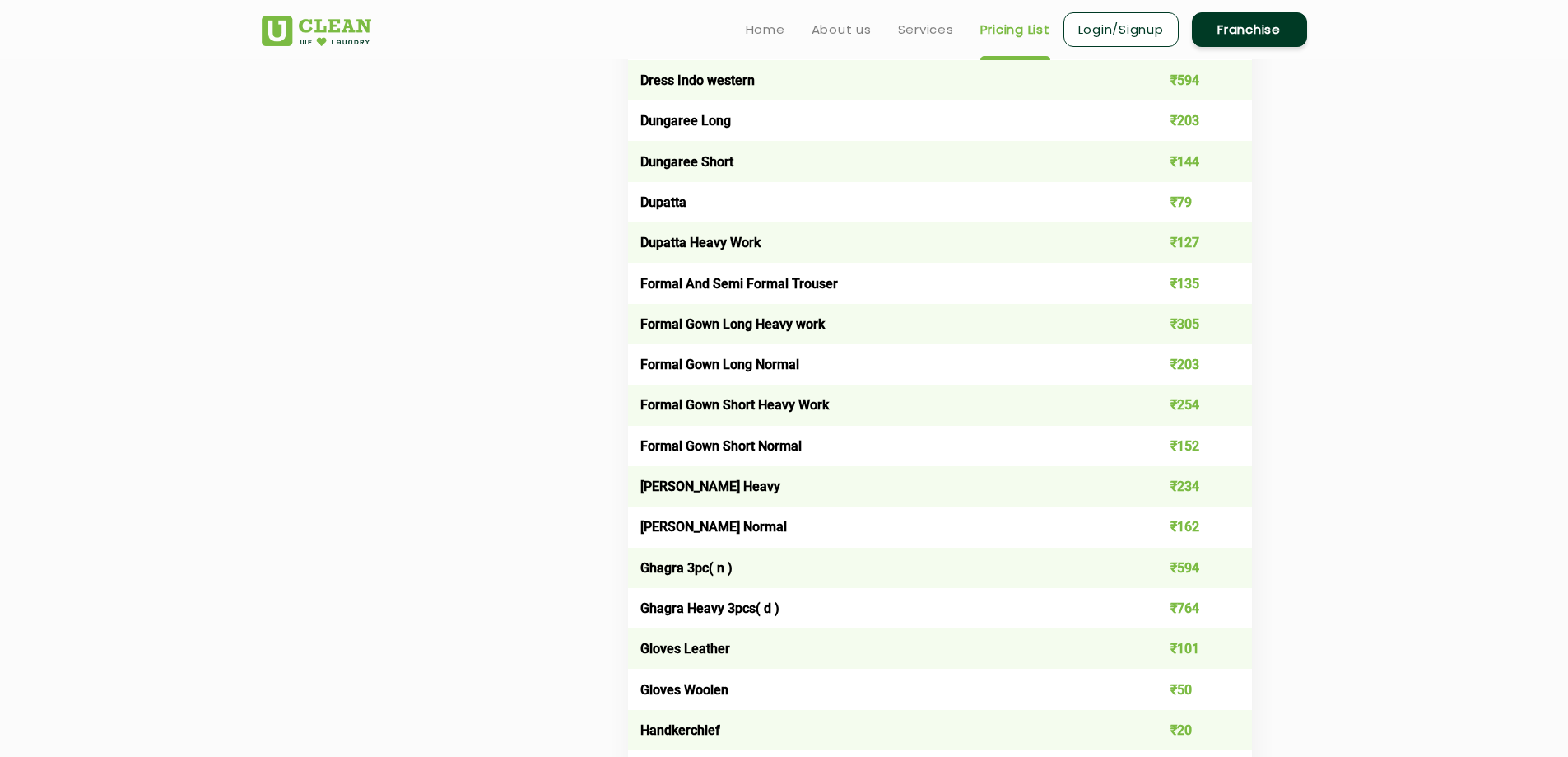
scroll to position [1647, 0]
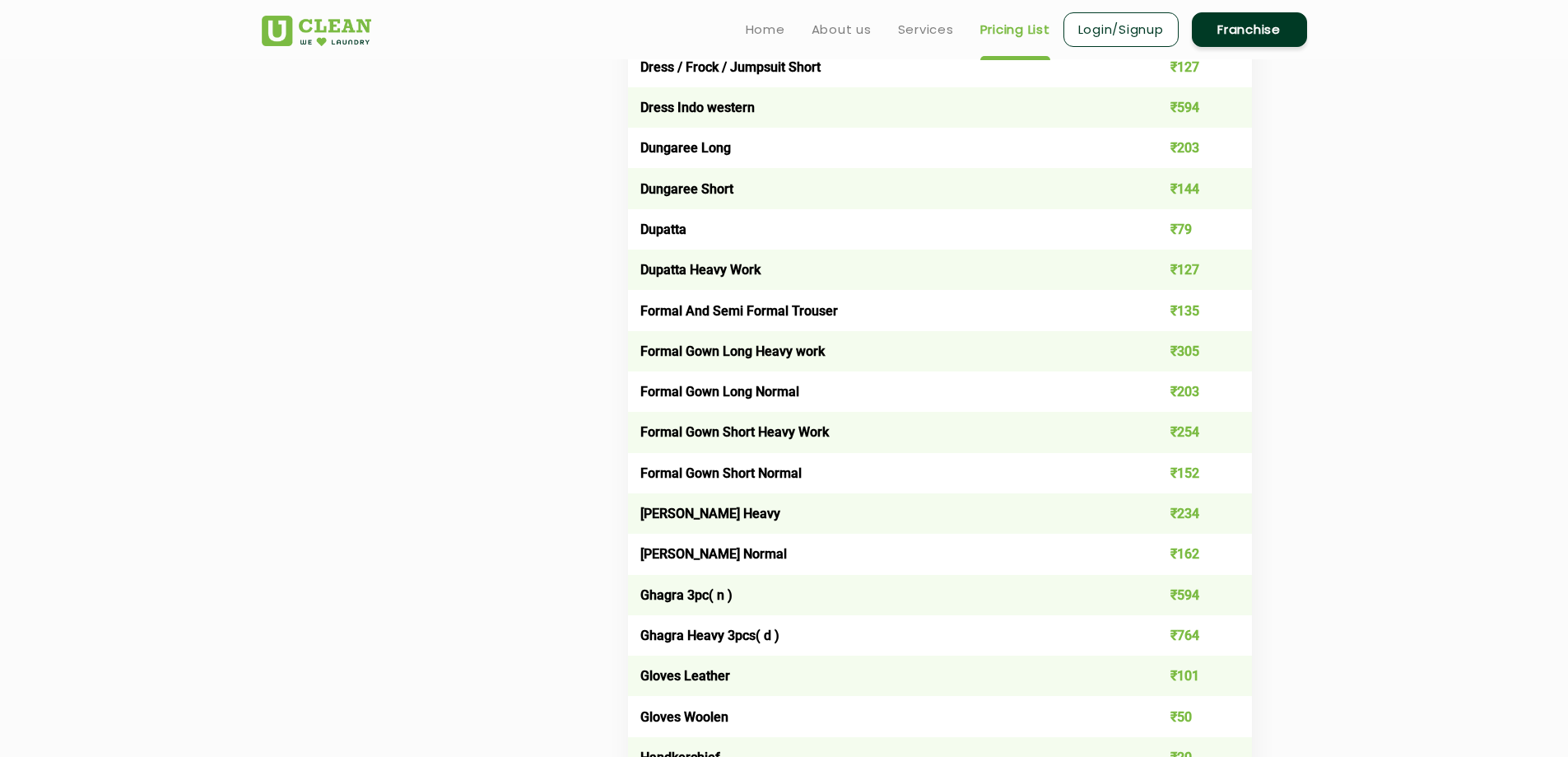
click at [685, 144] on td "Dungaree Long" at bounding box center [878, 147] width 500 height 40
click at [683, 144] on td "Dungaree Long" at bounding box center [878, 147] width 500 height 40
click at [697, 190] on td "Dungaree Short" at bounding box center [878, 187] width 500 height 40
click at [699, 190] on td "Dungaree Short" at bounding box center [878, 187] width 500 height 40
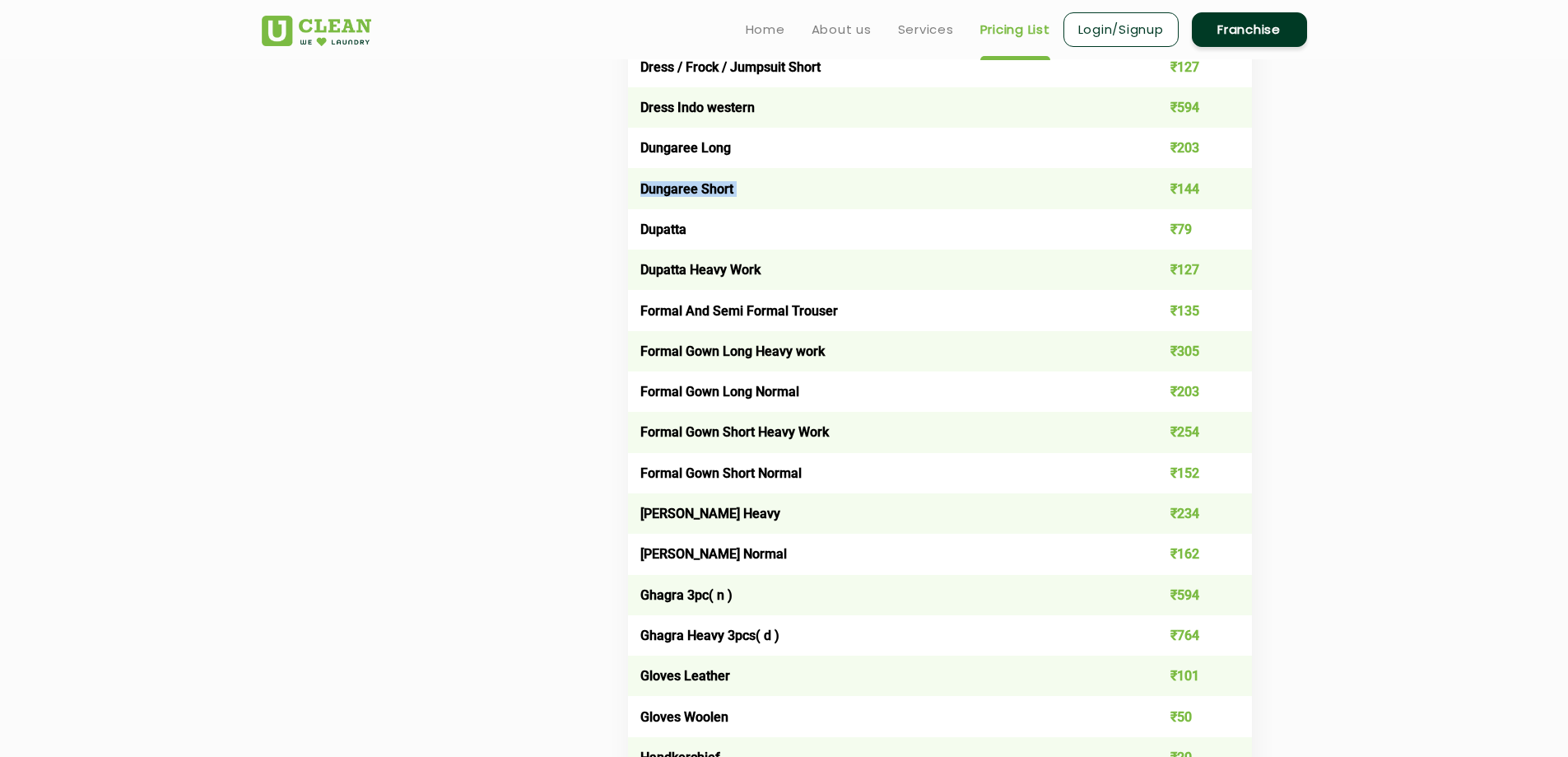
click at [700, 190] on td "Dungaree Short" at bounding box center [878, 187] width 500 height 40
click at [665, 242] on td "Dupatta" at bounding box center [878, 229] width 500 height 40
click at [666, 242] on td "Dupatta" at bounding box center [878, 229] width 500 height 40
click at [692, 272] on td "Dupatta Heavy Work" at bounding box center [878, 269] width 500 height 40
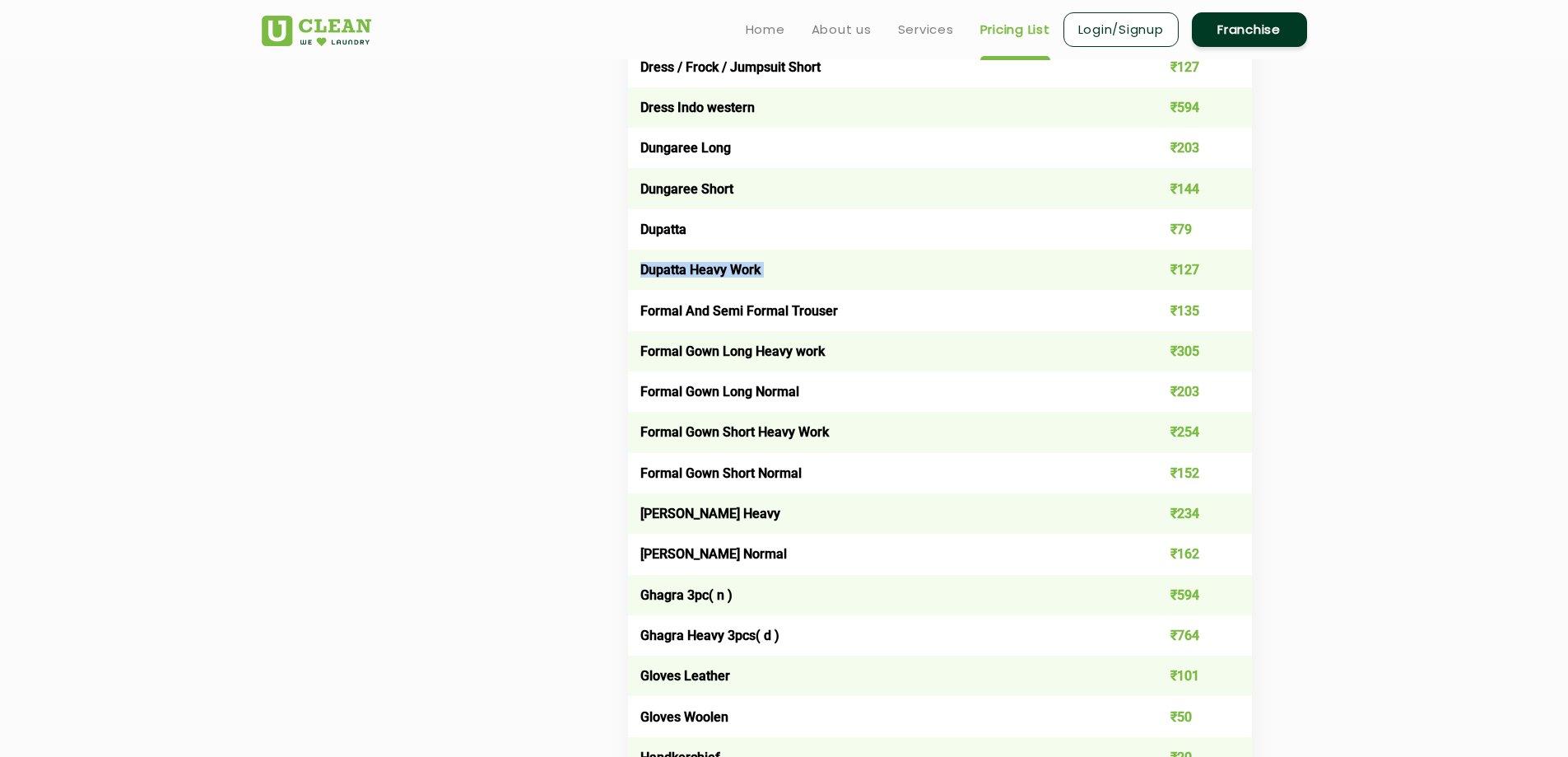
click at [692, 272] on td "Dupatta Heavy Work" at bounding box center [878, 269] width 500 height 40
click at [737, 311] on td "Formal And Semi Formal Trouser" at bounding box center [878, 309] width 500 height 40
click at [770, 351] on td "Formal Gown Long Heavy work" at bounding box center [878, 351] width 500 height 40
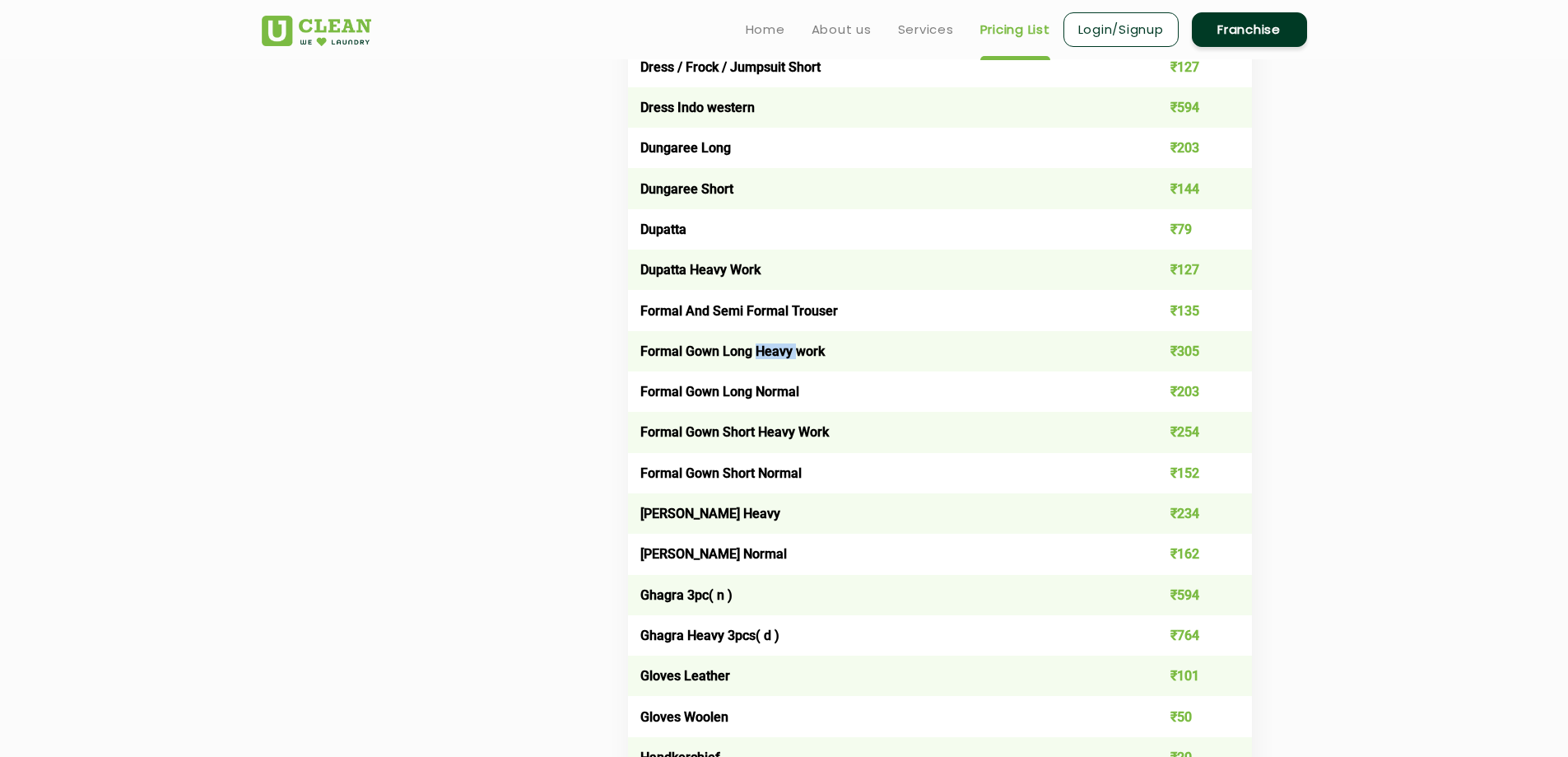
click at [770, 351] on td "Formal Gown Long Heavy work" at bounding box center [878, 351] width 500 height 40
click at [769, 350] on td "Formal Gown Long Heavy work" at bounding box center [878, 351] width 500 height 40
click at [791, 382] on td "Formal Gown Long Normal" at bounding box center [878, 391] width 500 height 40
click at [790, 382] on td "Formal Gown Long Normal" at bounding box center [878, 391] width 500 height 40
click at [789, 382] on td "Formal Gown Long Normal" at bounding box center [878, 391] width 500 height 40
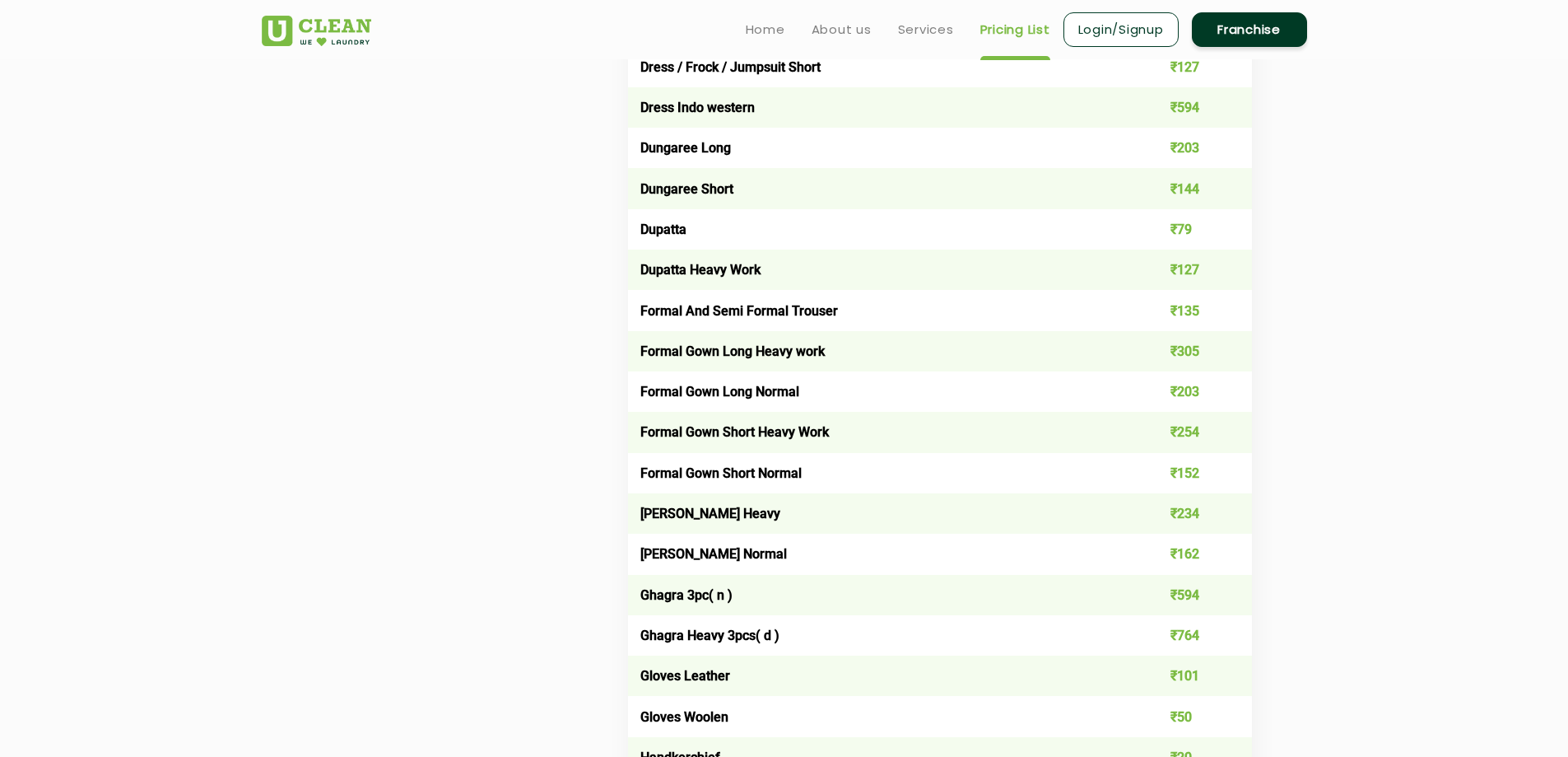
click at [775, 415] on td "Formal Gown Short Heavy Work" at bounding box center [878, 431] width 500 height 40
click at [764, 467] on td "Formal Gown Short Normal" at bounding box center [878, 472] width 500 height 40
click at [764, 468] on td "Formal Gown Short Normal" at bounding box center [878, 472] width 500 height 40
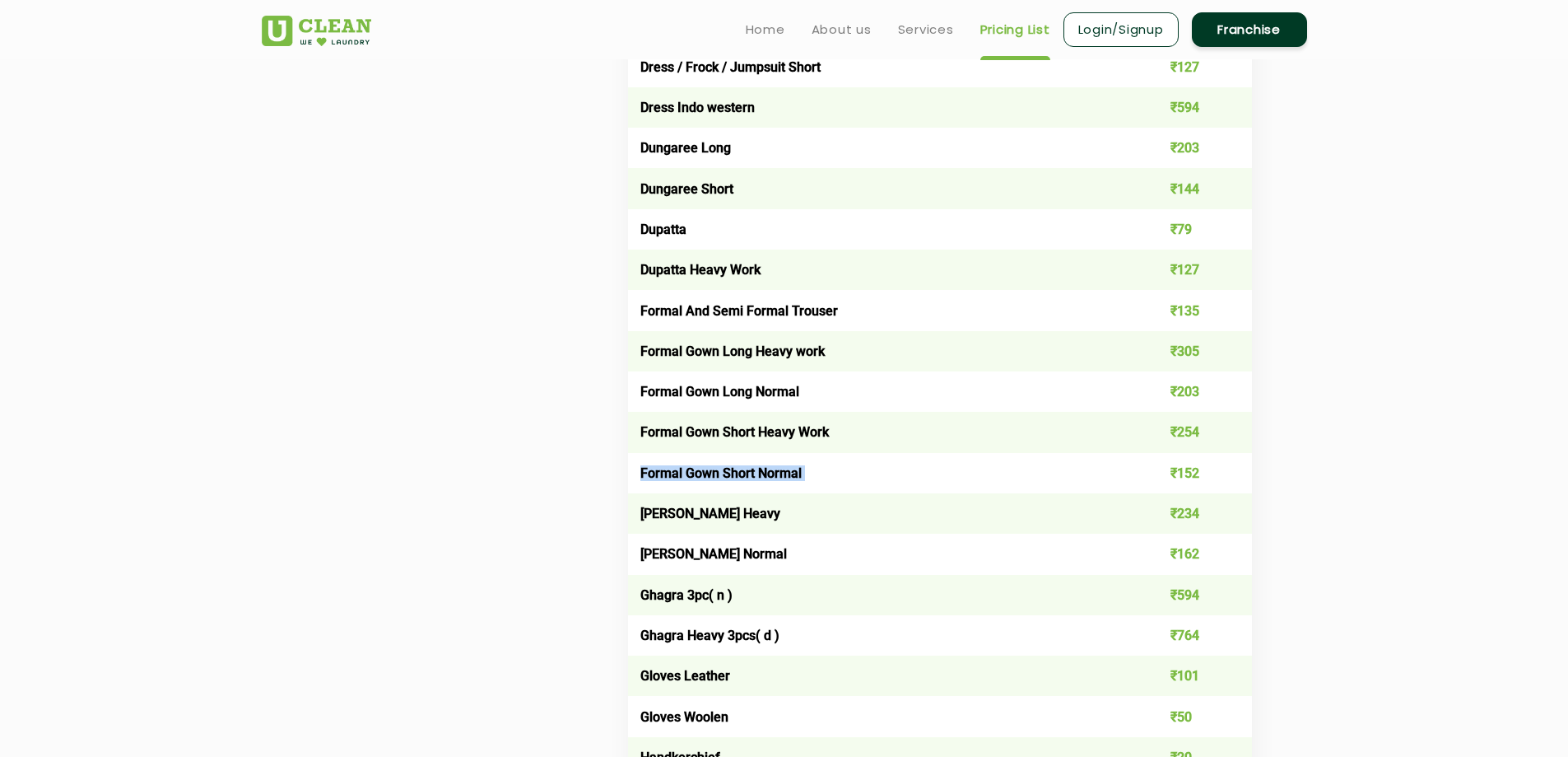
click at [764, 468] on td "Formal Gown Short Normal" at bounding box center [878, 472] width 500 height 40
click at [741, 489] on td "Formal Gown Short Normal" at bounding box center [878, 472] width 500 height 40
click at [737, 512] on td "[PERSON_NAME] Heavy" at bounding box center [878, 513] width 500 height 40
click at [737, 513] on td "[PERSON_NAME] Heavy" at bounding box center [878, 513] width 500 height 40
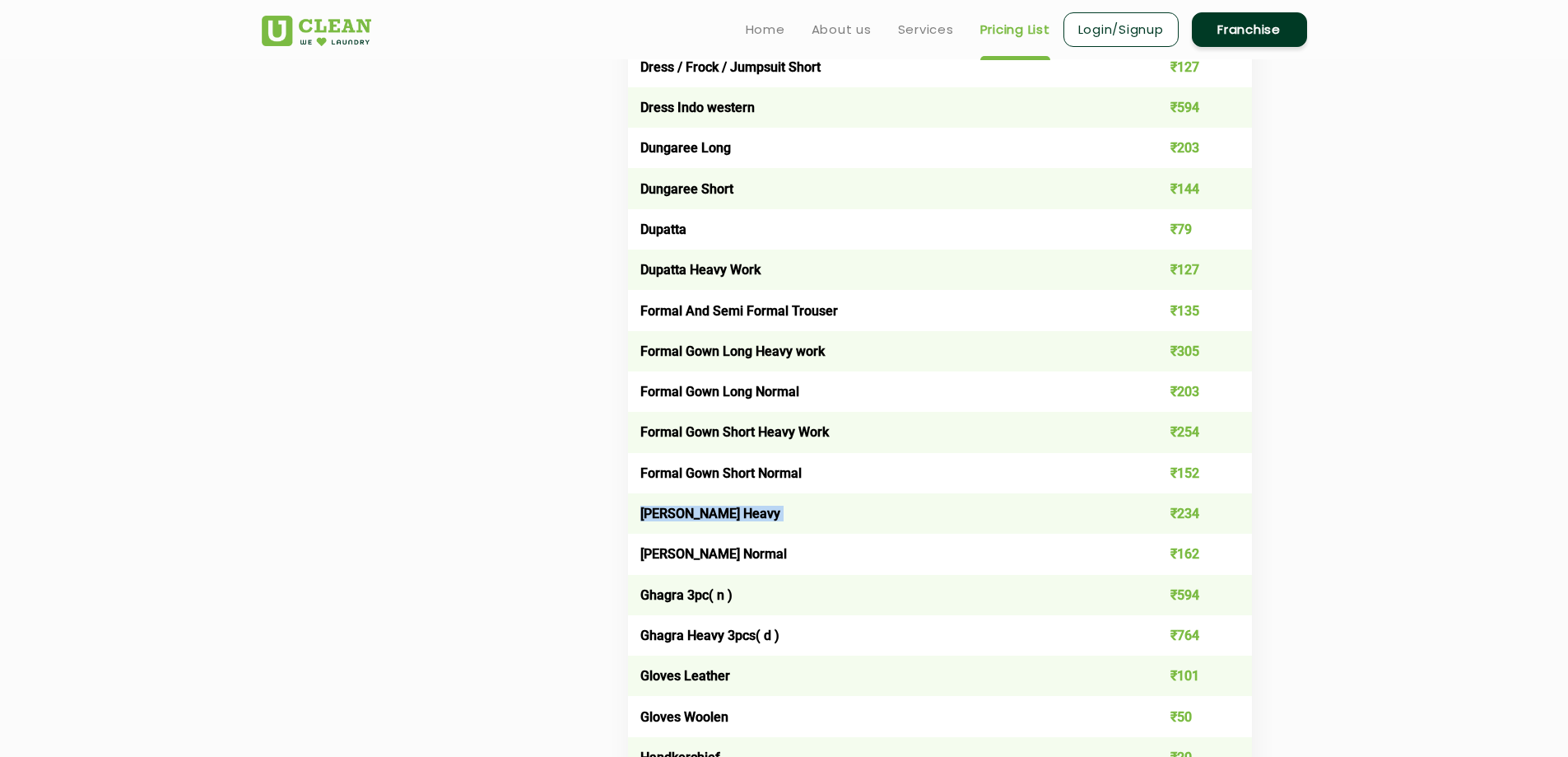
click at [737, 513] on td "[PERSON_NAME] Heavy" at bounding box center [878, 513] width 500 height 40
click at [757, 557] on td "[PERSON_NAME] Normal" at bounding box center [878, 553] width 500 height 40
click at [912, 590] on td "Ghagra 3pc( n )" at bounding box center [878, 594] width 500 height 40
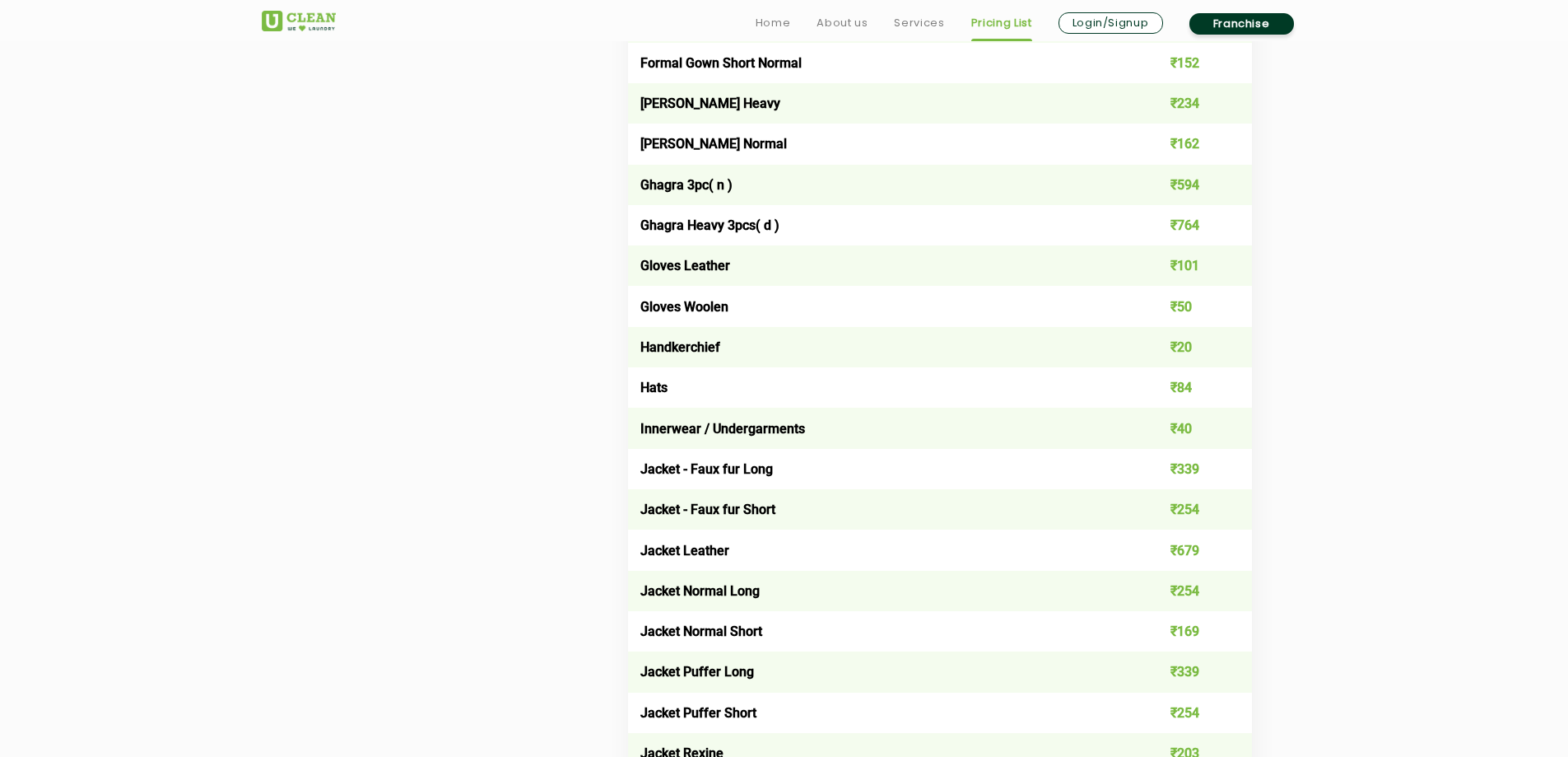
scroll to position [2059, 0]
click at [728, 201] on td "Ghagra 3pc( n )" at bounding box center [878, 182] width 500 height 40
click at [727, 201] on td "Ghagra 3pc( n )" at bounding box center [878, 182] width 500 height 40
click at [725, 218] on td "Ghagra Heavy 3pcs( d )" at bounding box center [878, 223] width 500 height 40
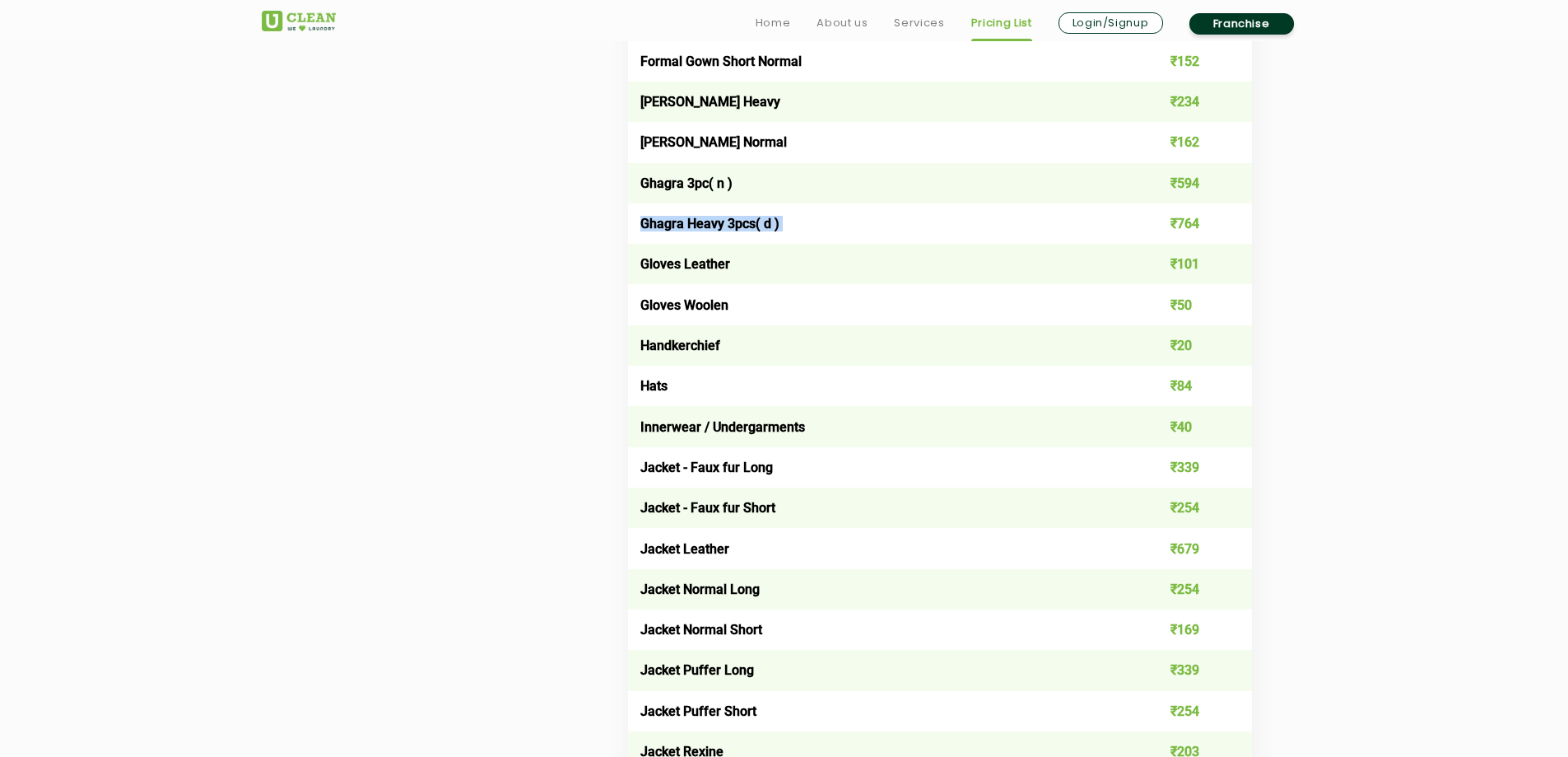
click at [725, 218] on td "Ghagra Heavy 3pcs( d )" at bounding box center [878, 223] width 500 height 40
drag, startPoint x: 647, startPoint y: 194, endPoint x: 672, endPoint y: 262, distance: 72.4
click at [647, 195] on td "Ghagra 3pc( n )" at bounding box center [878, 182] width 500 height 40
click at [690, 292] on td "Gloves Woolen" at bounding box center [878, 304] width 500 height 40
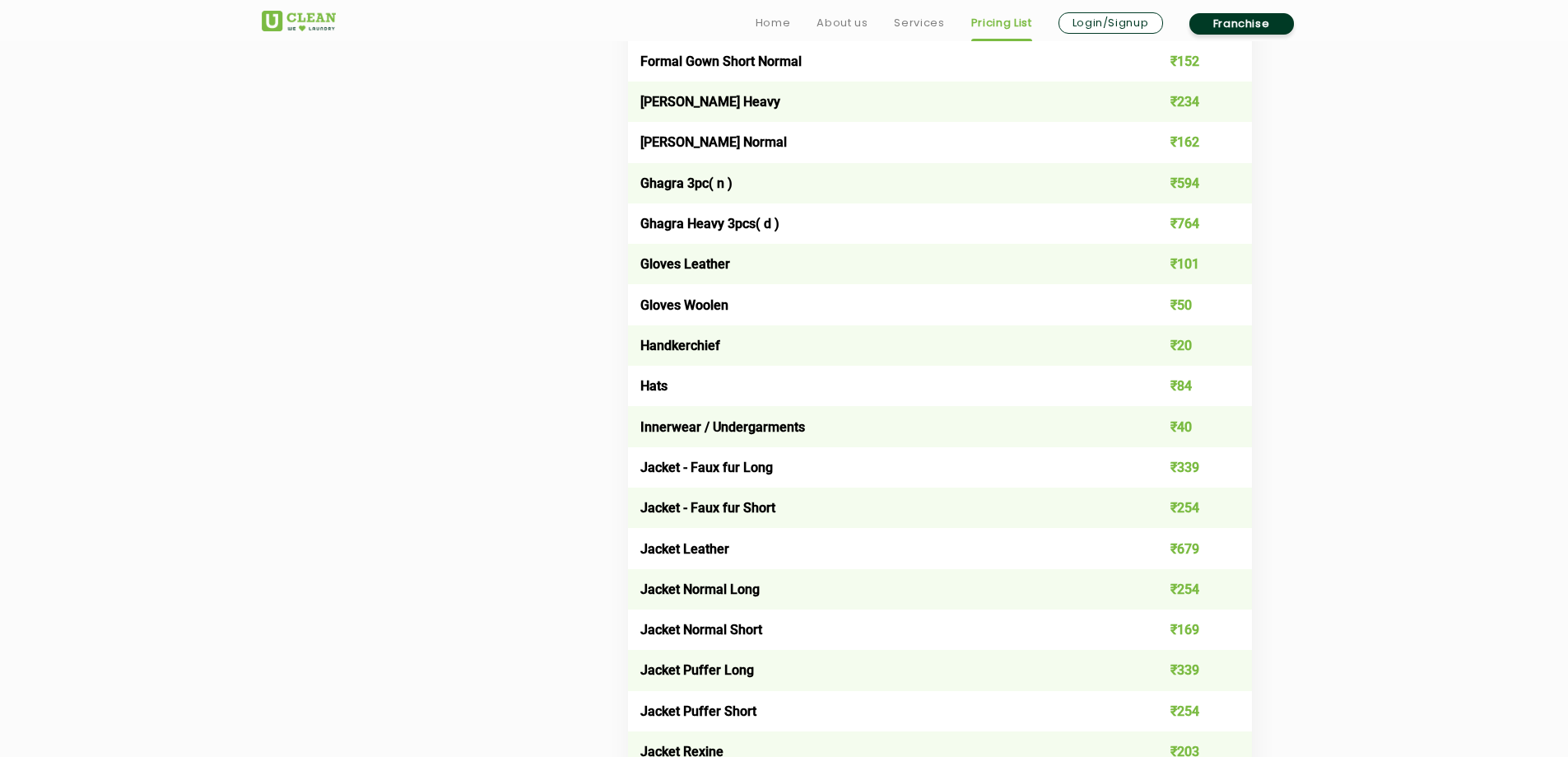
click at [704, 335] on td "Handkerchief" at bounding box center [878, 345] width 500 height 40
click at [757, 424] on td "Innerwear / Undergarments" at bounding box center [878, 426] width 500 height 40
click at [792, 437] on td "Innerwear / Undergarments" at bounding box center [878, 426] width 500 height 40
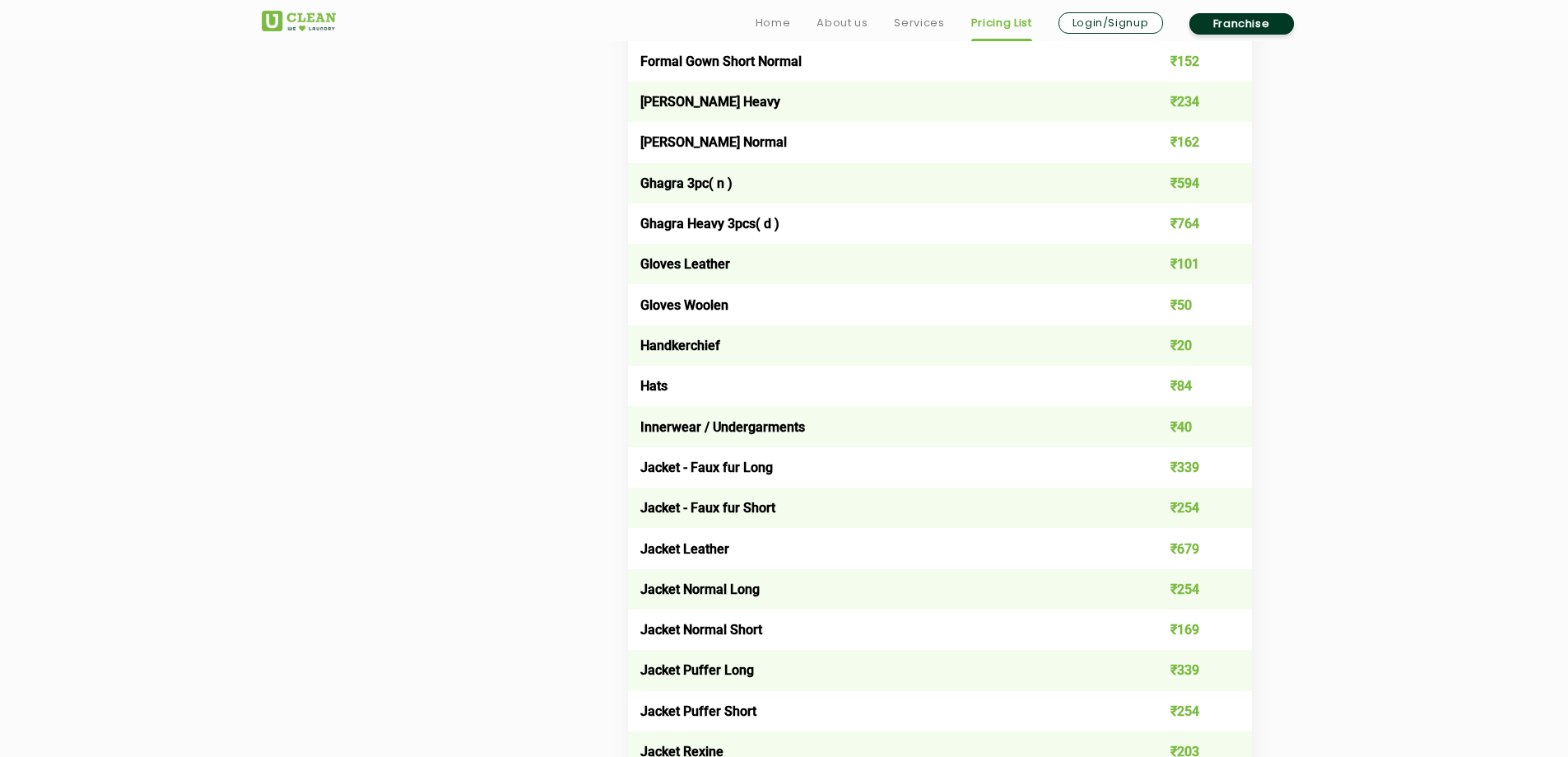
click at [792, 437] on td "Innerwear / Undergarments" at bounding box center [878, 426] width 500 height 40
click at [783, 463] on td "Jacket - Faux fur Long" at bounding box center [878, 466] width 500 height 40
click at [899, 517] on td "Jacket - Faux fur Short" at bounding box center [878, 507] width 500 height 40
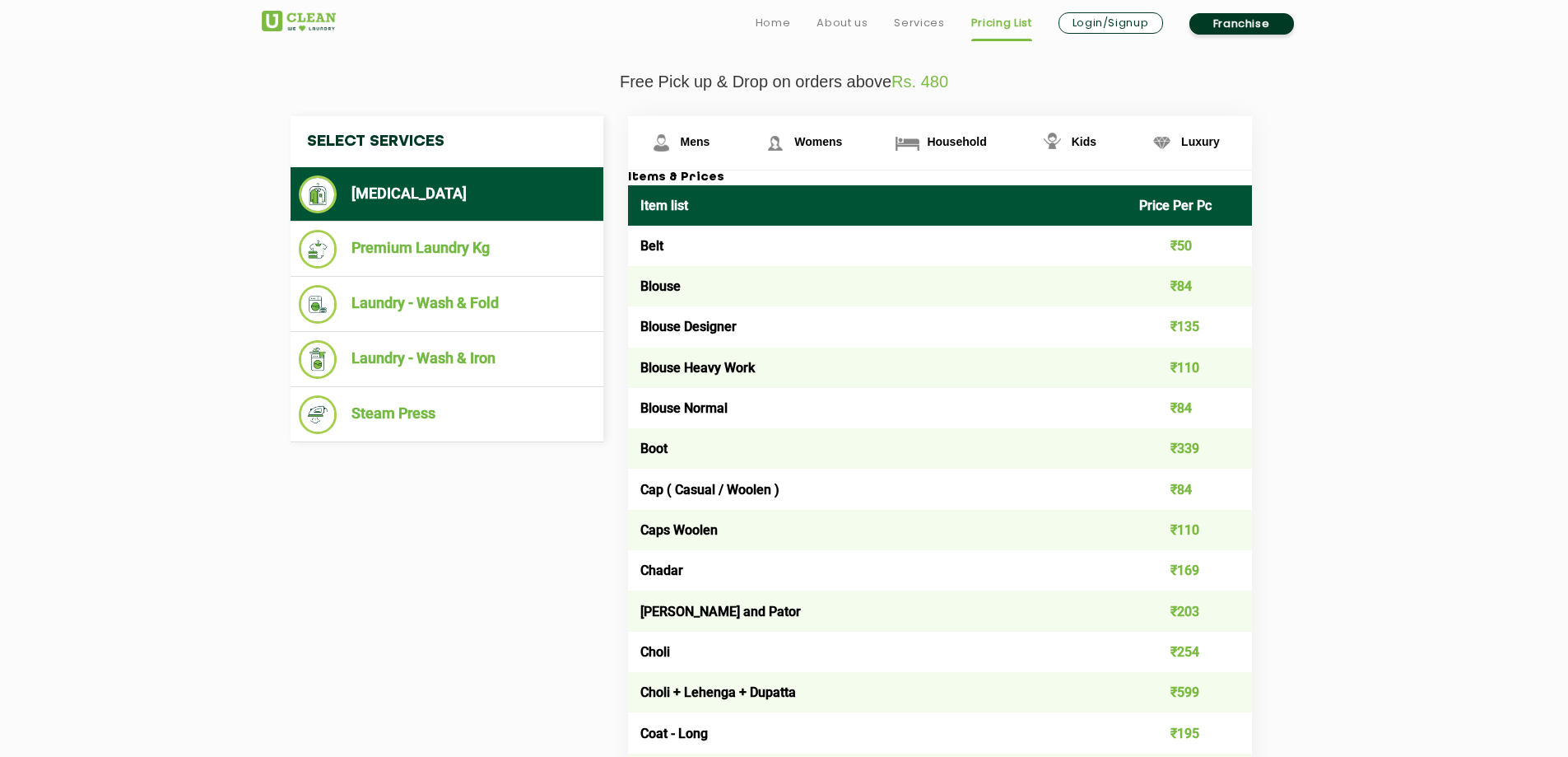
scroll to position [576, 0]
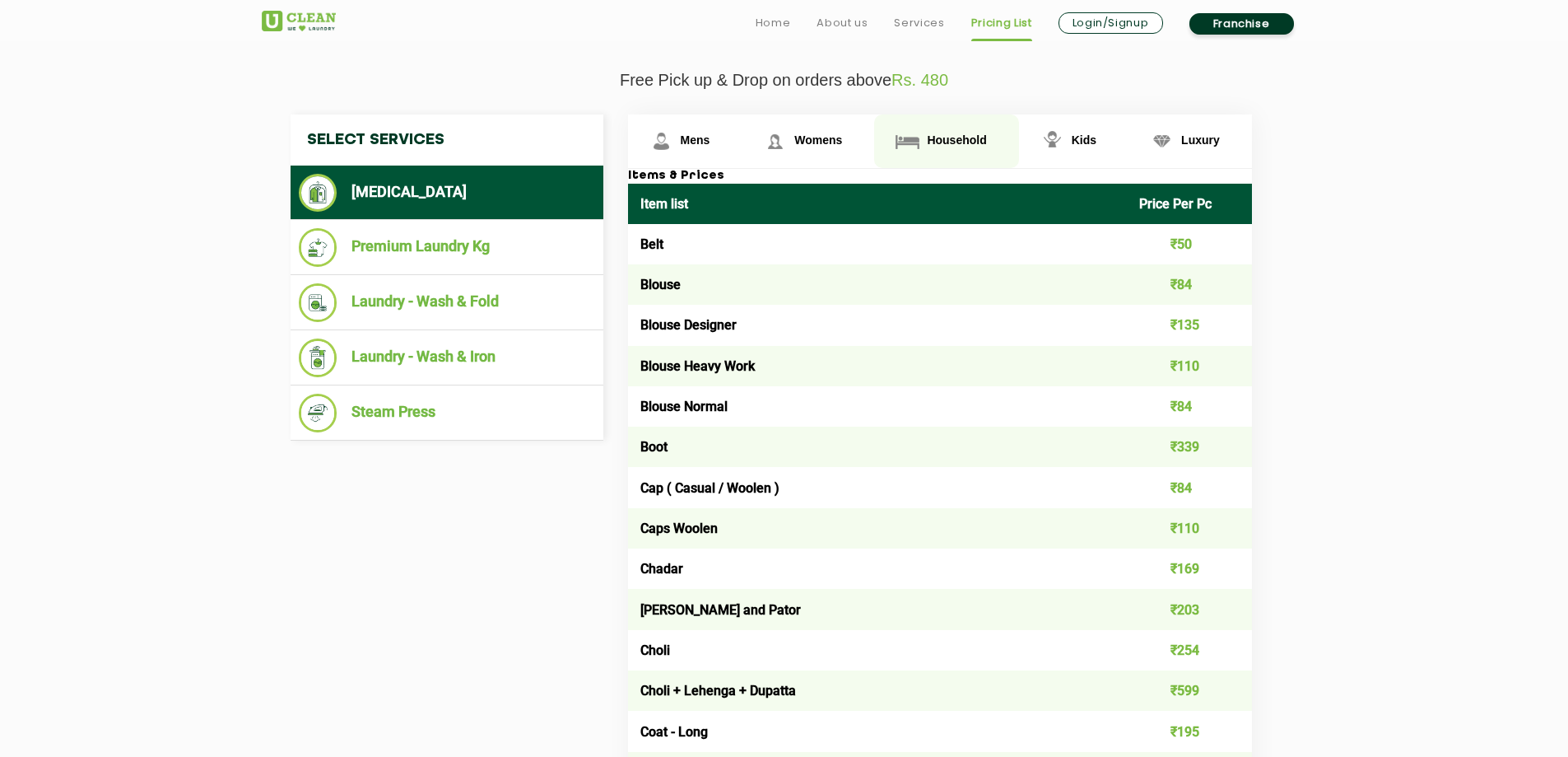
click at [710, 139] on span "Household" at bounding box center [695, 140] width 30 height 13
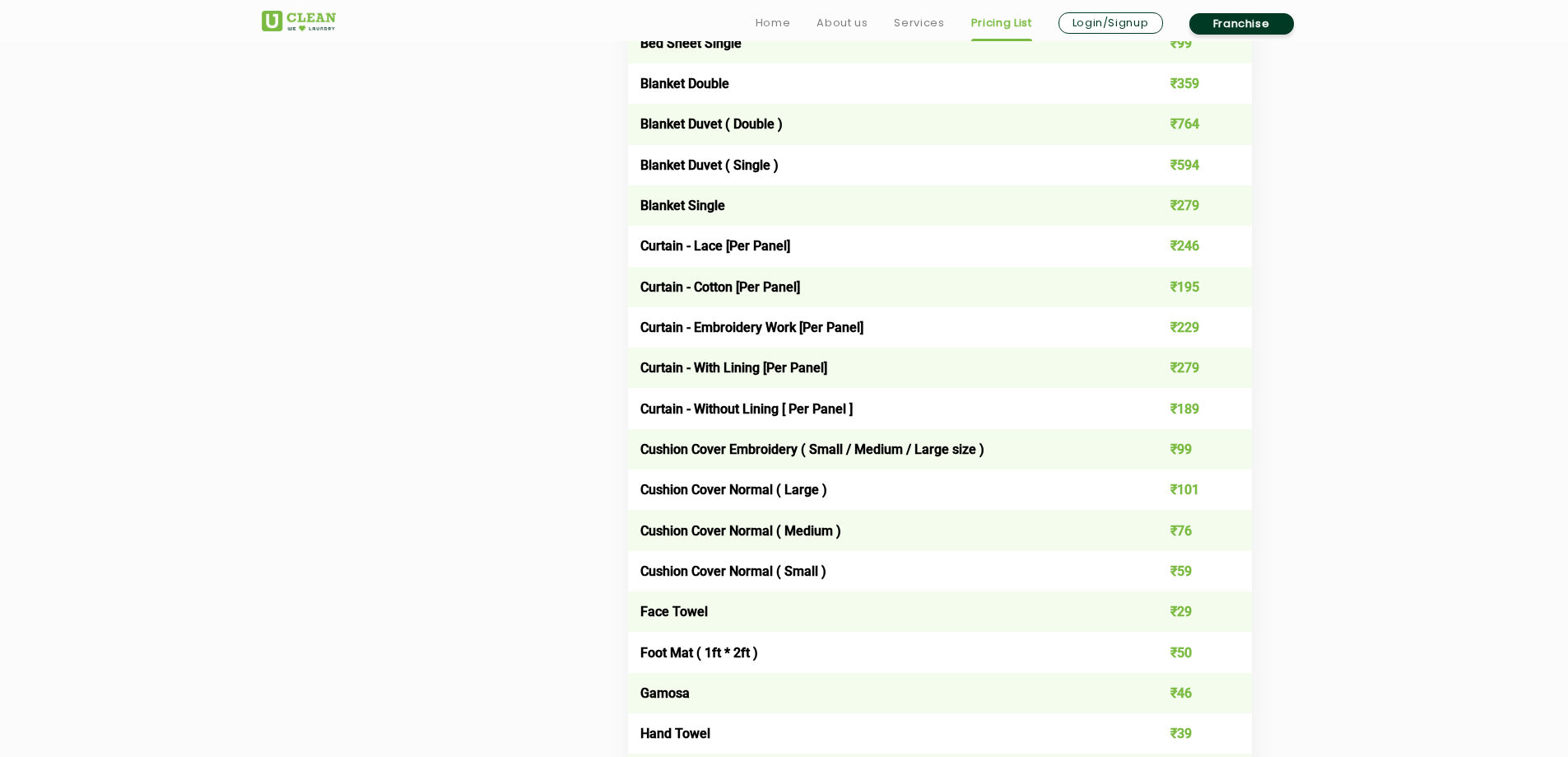
scroll to position [1318, 0]
